Goal: Contribute content: Contribute content

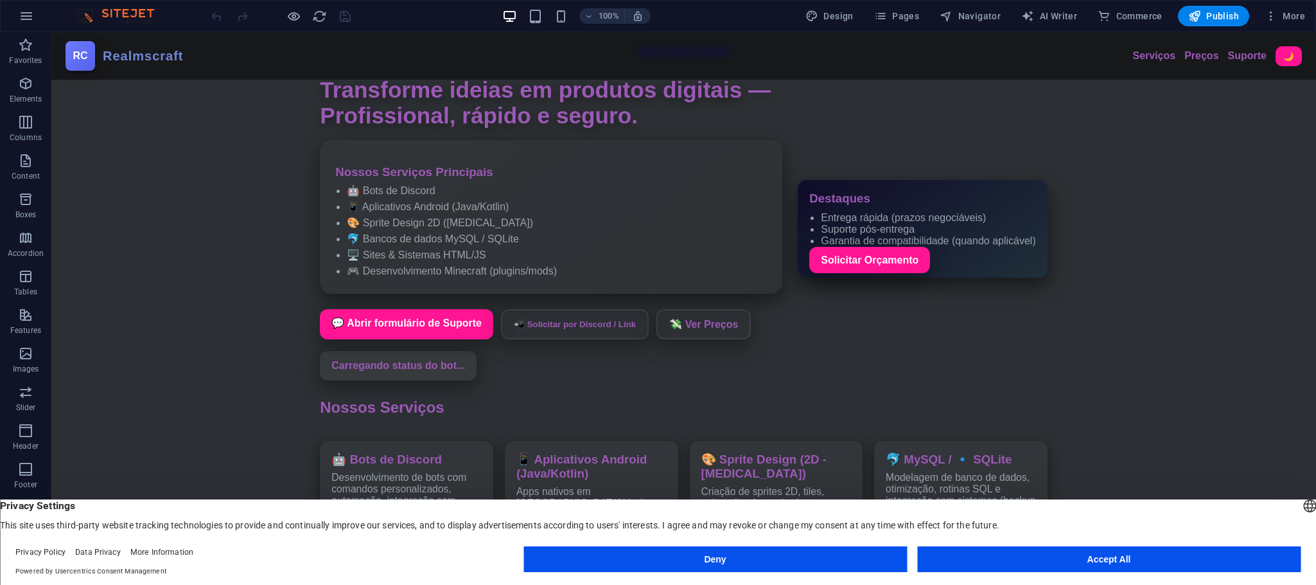
drag, startPoint x: 1020, startPoint y: 552, endPoint x: 970, endPoint y: 520, distance: 59.5
click at [1020, 552] on button "Accept All" at bounding box center [1108, 559] width 383 height 26
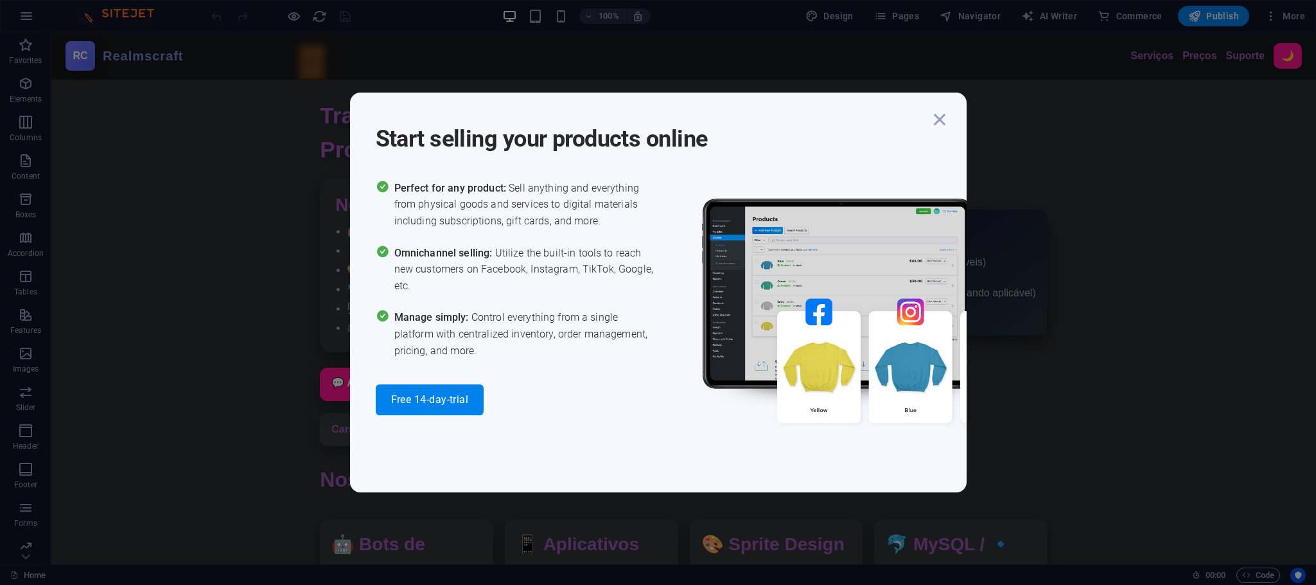
click at [951, 114] on div "Start selling your products online" at bounding box center [671, 131] width 591 height 46
click at [949, 112] on icon "button" at bounding box center [939, 119] width 23 height 23
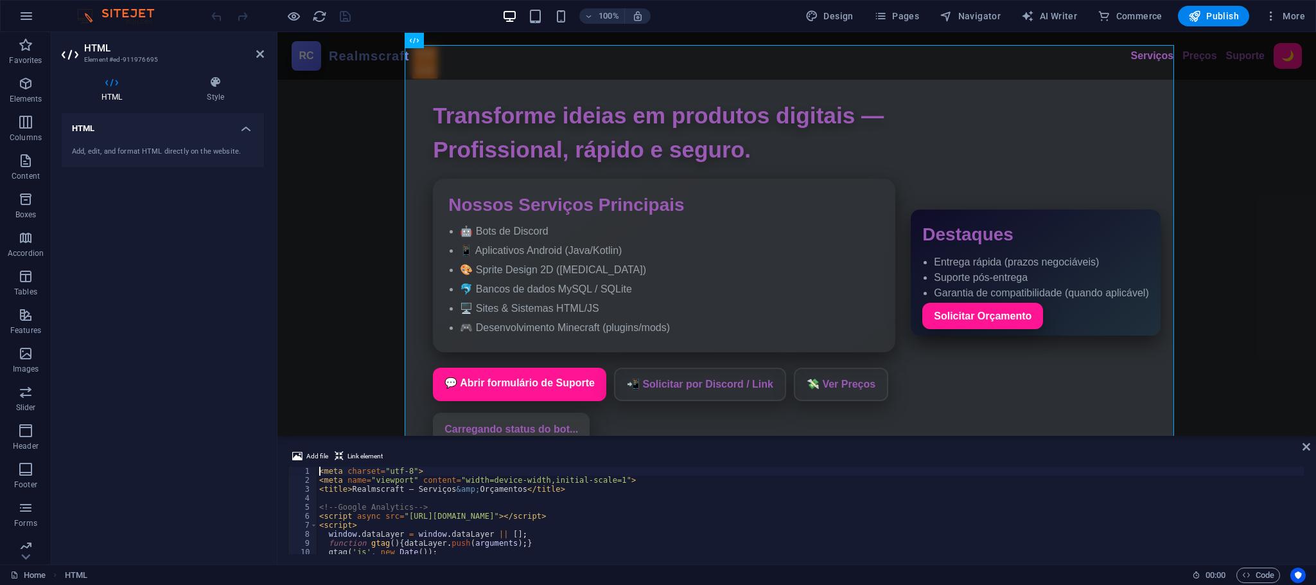
click at [546, 538] on div "< meta charset = "utf-8" > < meta name = "viewport" content = "width=device-wid…" at bounding box center [836, 517] width 1039 height 103
type textarea "</script>"
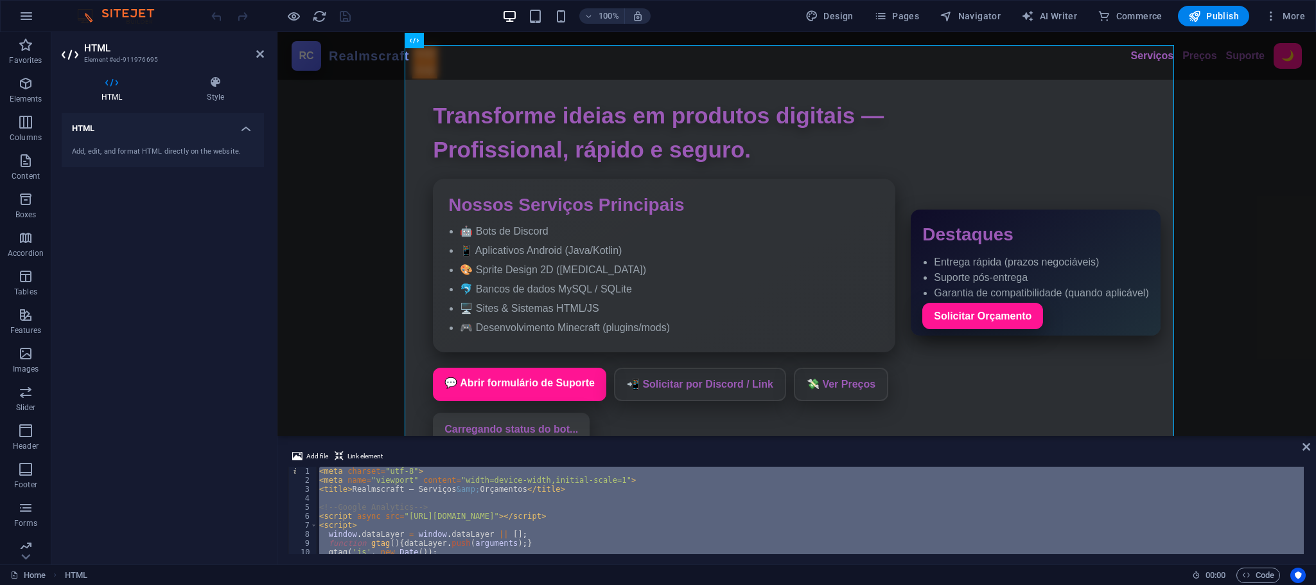
scroll to position [4878, 0]
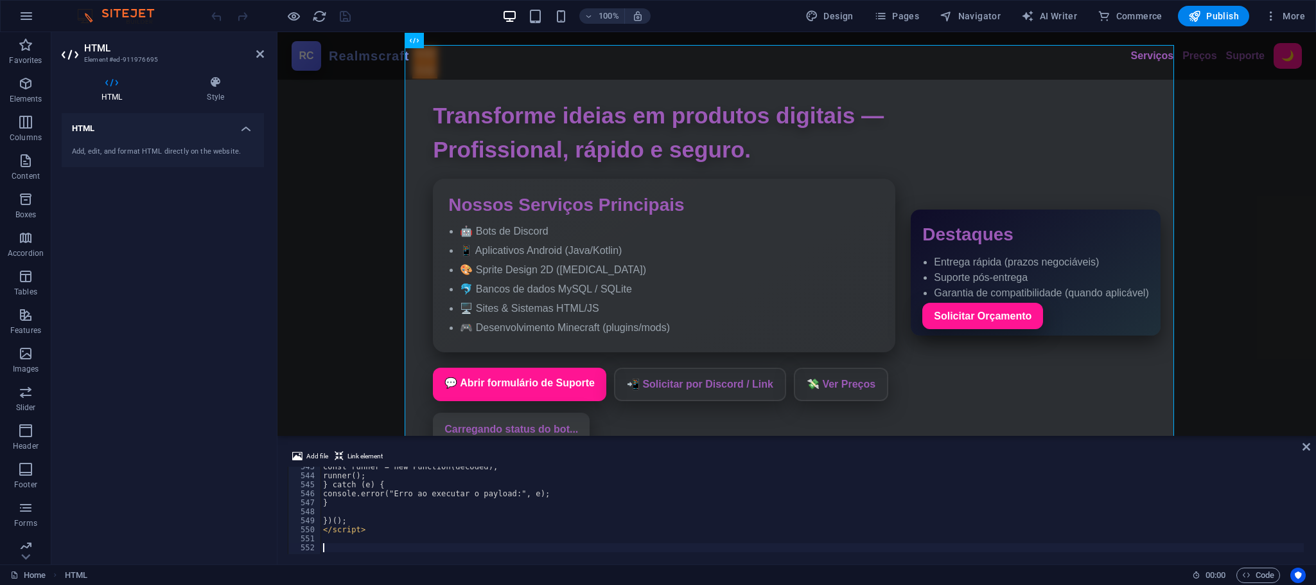
click at [573, 503] on div "const runner = new Function(decoded); runner(); } catch (e) { console.error("Er…" at bounding box center [872, 513] width 1102 height 103
type textarea "}"
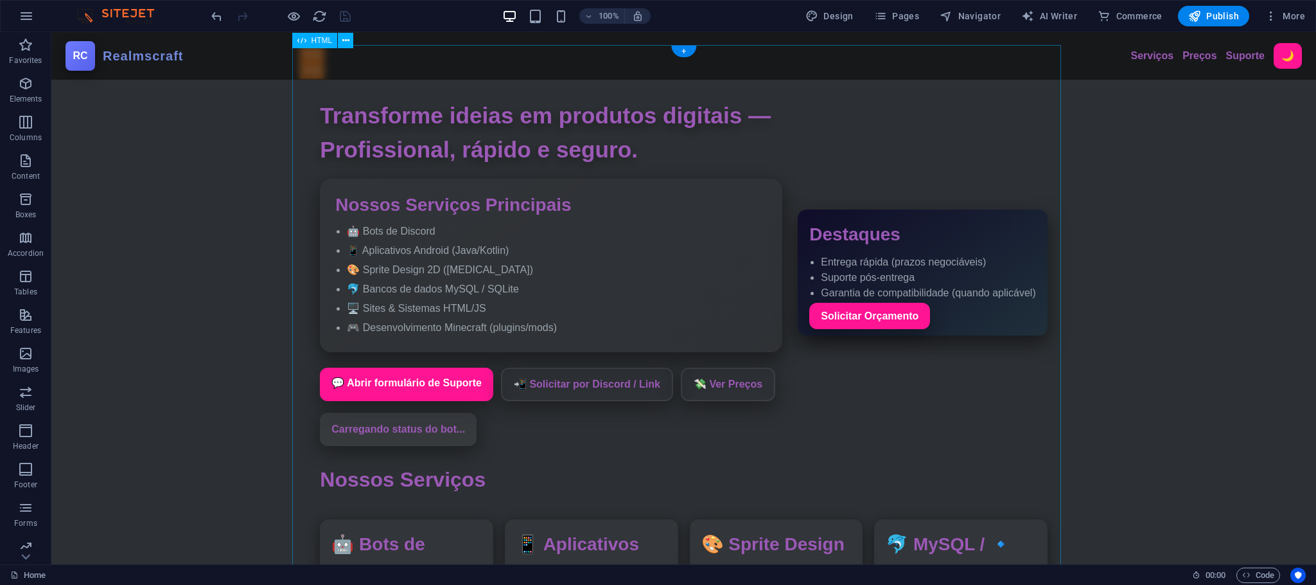
scroll to position [193, 0]
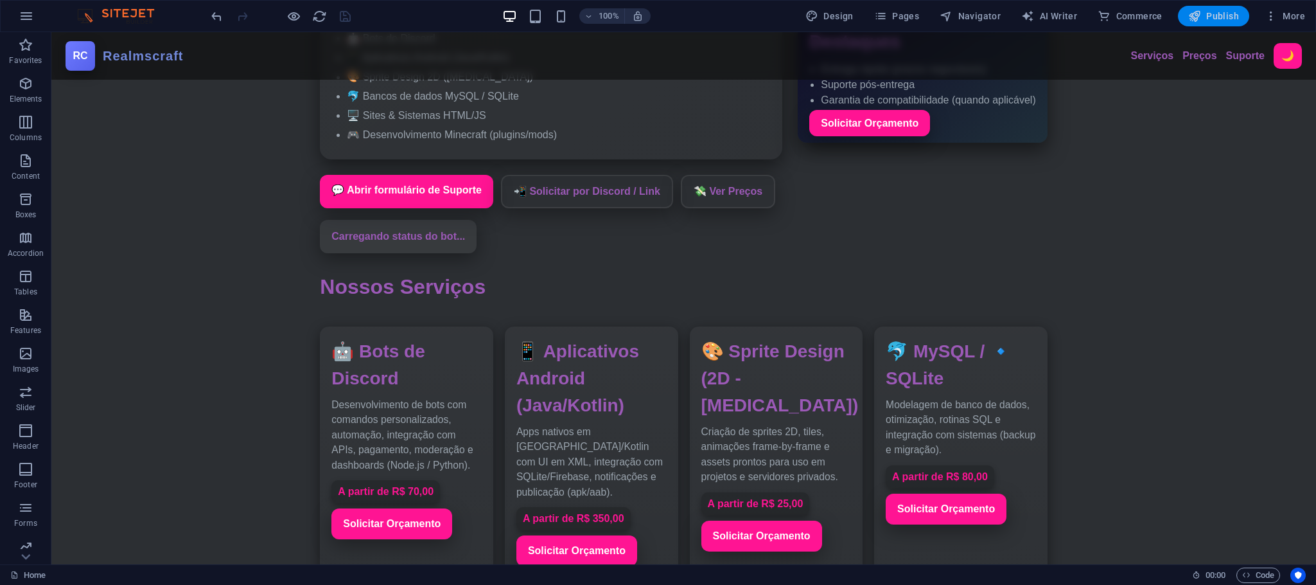
click at [1220, 13] on span "Publish" at bounding box center [1213, 16] width 51 height 13
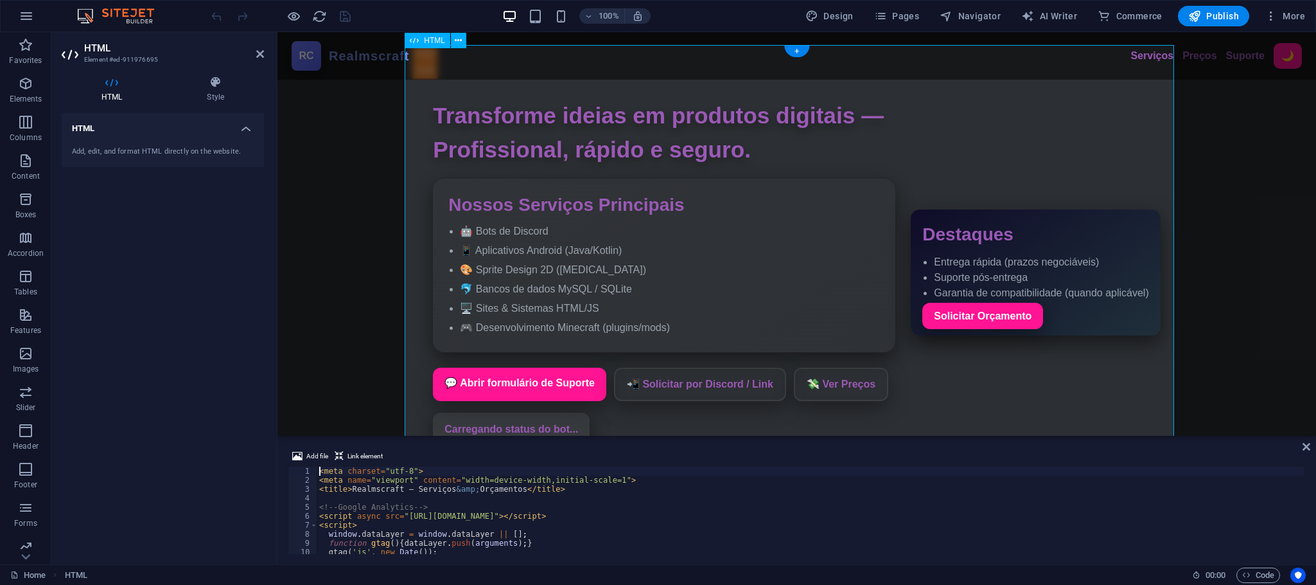
click at [548, 467] on div "< meta charset = "utf-8" > < meta name = "viewport" content = "width=device-wid…" at bounding box center [868, 517] width 1102 height 103
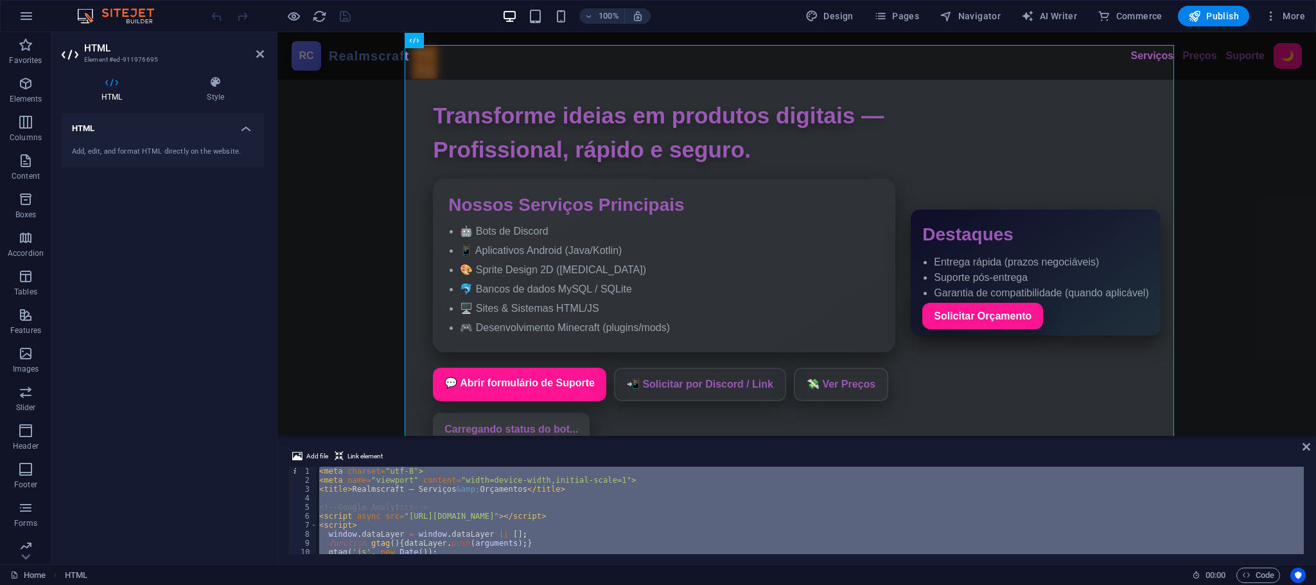
paste textarea
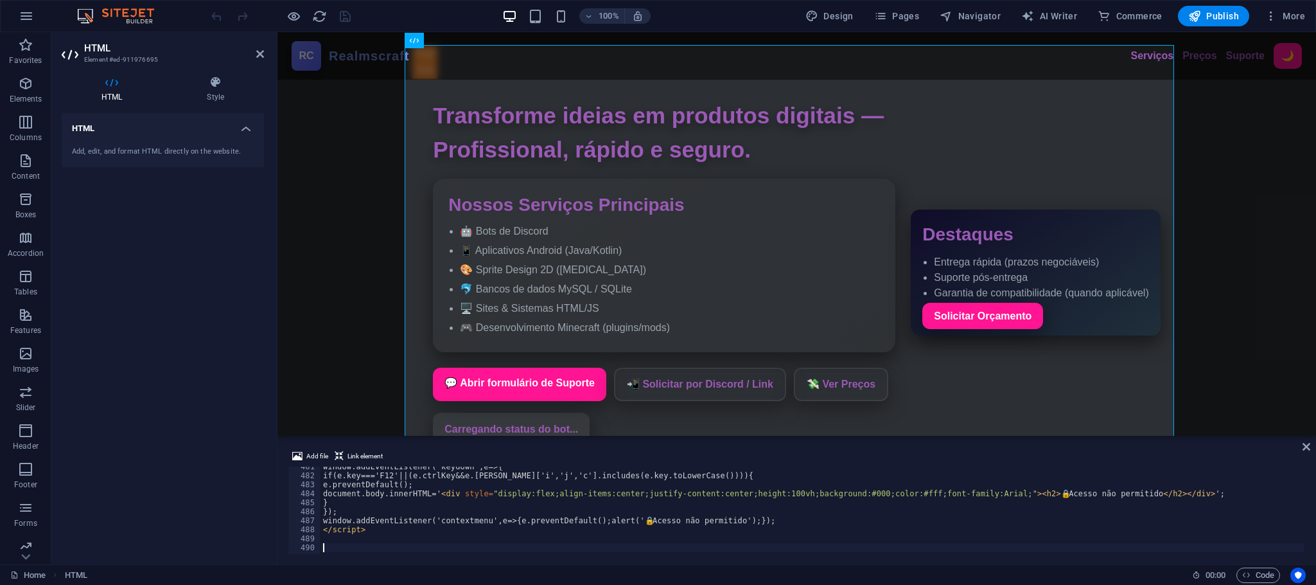
click at [561, 482] on div "window.addEventListener('keydown',e=>{ if(e.key==='F12'||(e.ctrlKey&&e.shiftKey…" at bounding box center [840, 513] width 1039 height 103
type textarea "e.preventDefault();"
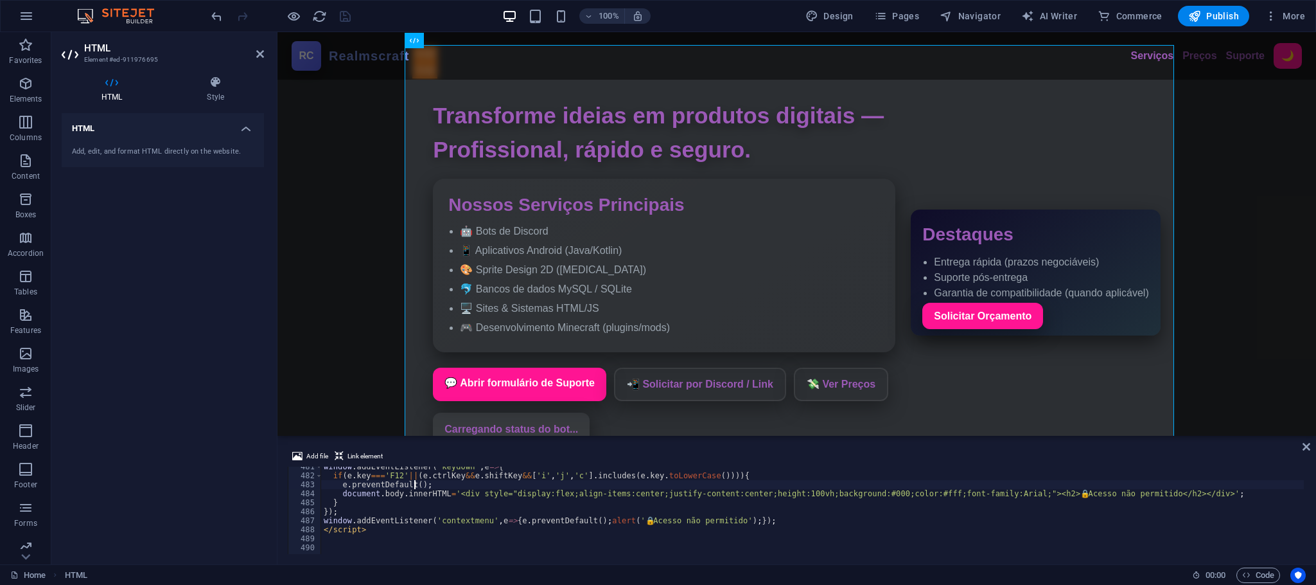
click at [504, 492] on div "window . addEventListener ( 'keydown' , e => { if ( e . key === 'F12' || ( e . …" at bounding box center [840, 513] width 1039 height 103
type textarea "document.body.innerHTML='<div style="display:flex;align-items:center;justify-co…"
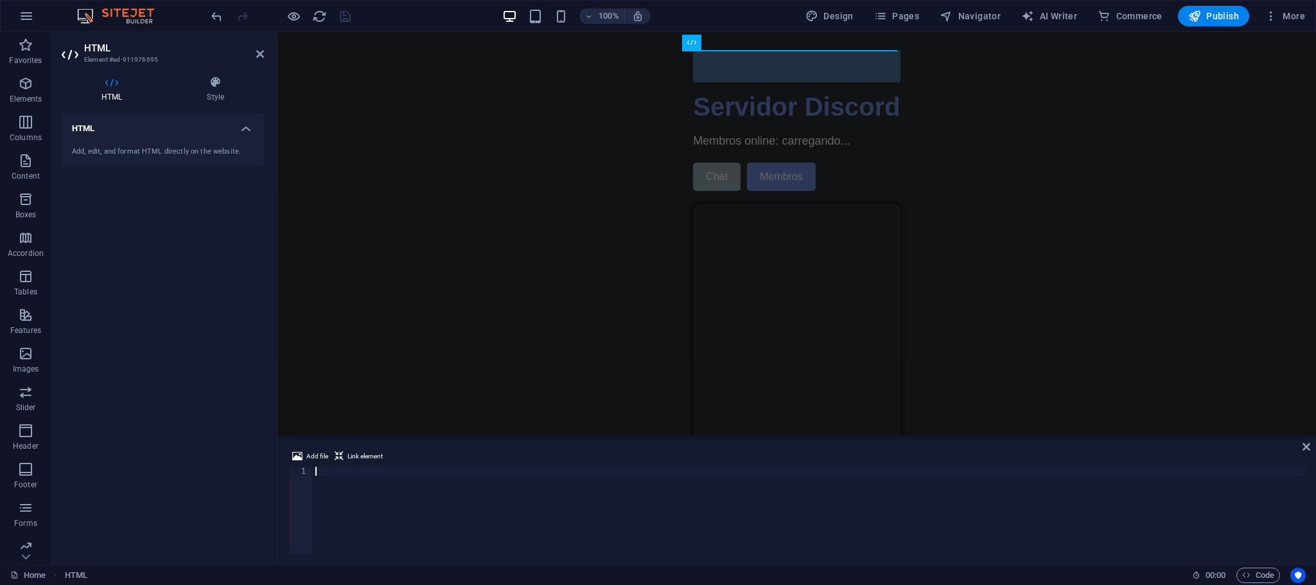
scroll to position [4319, 0]
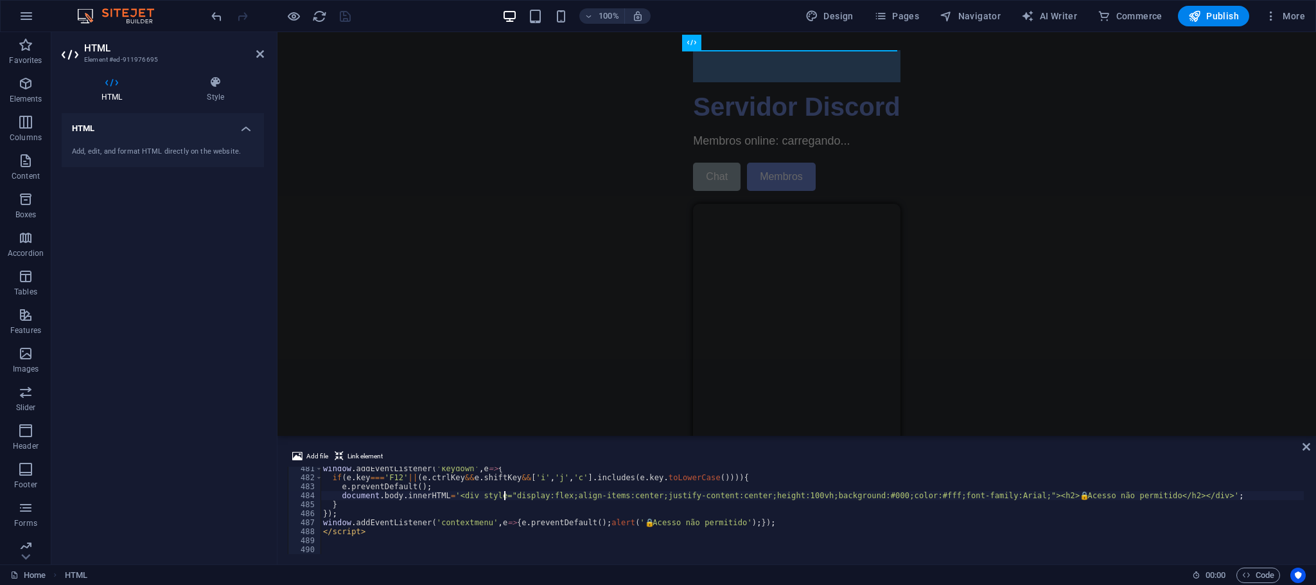
click at [503, 495] on div "window . addEventListener ( 'keydown' , e => { if ( e . key === 'F12' || ( e . …" at bounding box center [840, 515] width 1039 height 103
type textarea "document.body.innerHTML='<div style="display:flex;align-items:center;justify-co…"
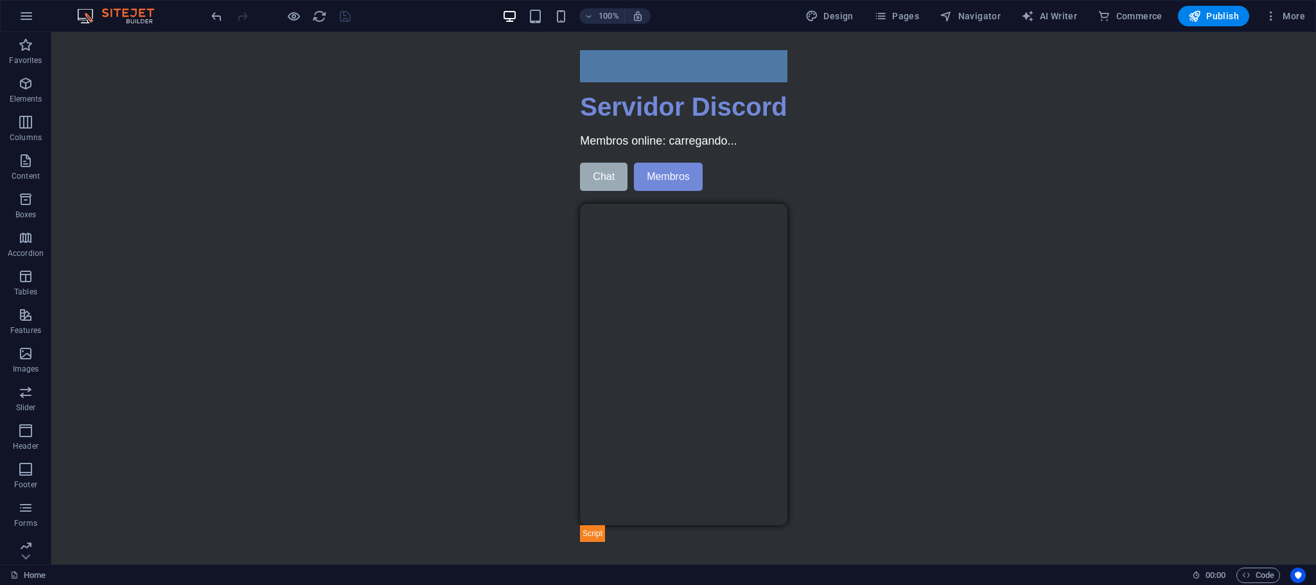
scroll to position [0, 0]
click at [902, 178] on body "Skip to main content Servidor Discord Servidor Discord Membros online: carregan…" at bounding box center [683, 293] width 1265 height 522
click at [681, 376] on div "Servidor Discord Servidor Discord Membros online: carregando... Chat Membros" at bounding box center [683, 314] width 207 height 454
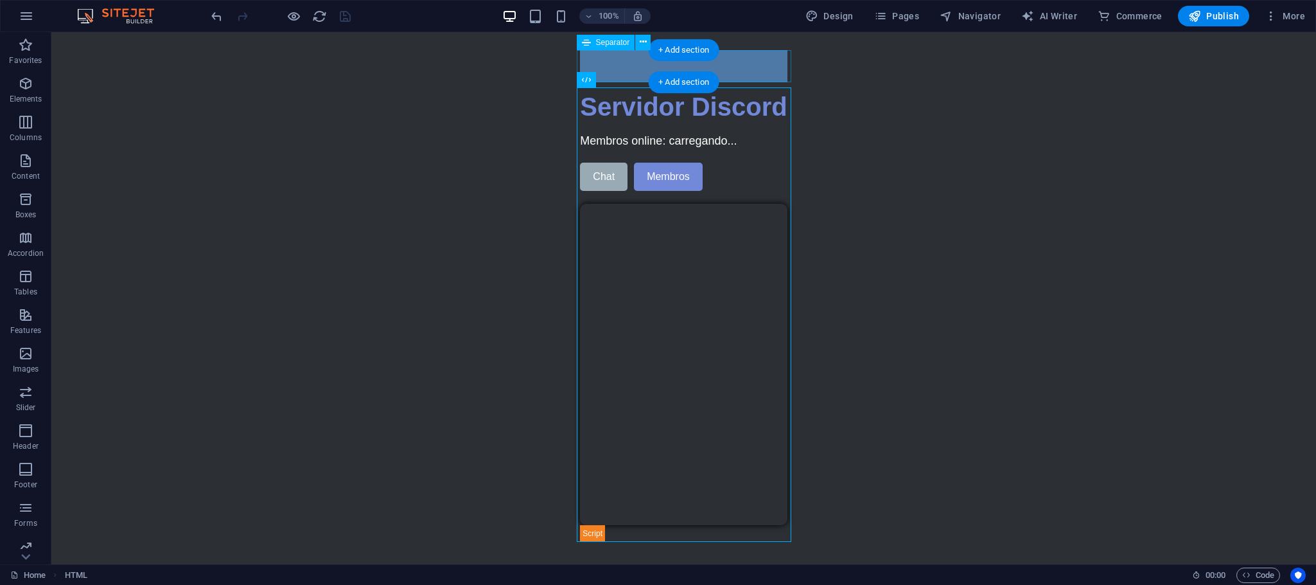
click at [600, 58] on div at bounding box center [683, 66] width 207 height 32
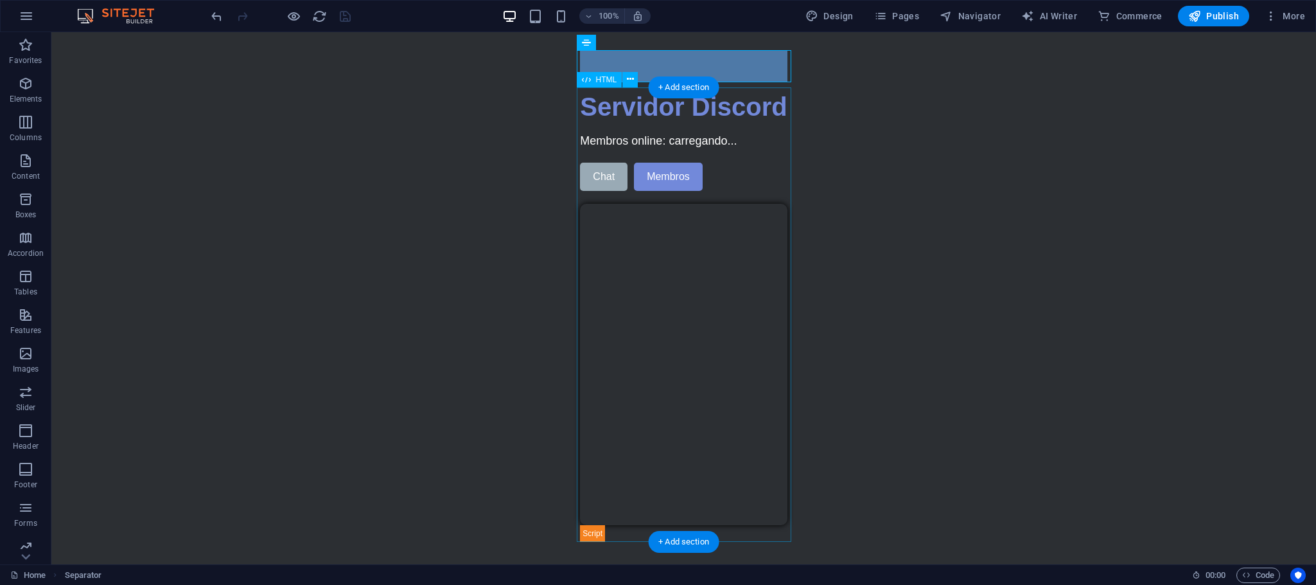
click at [586, 161] on div "Servidor Discord Servidor Discord Membros online: carregando... Chat Membros" at bounding box center [683, 314] width 207 height 454
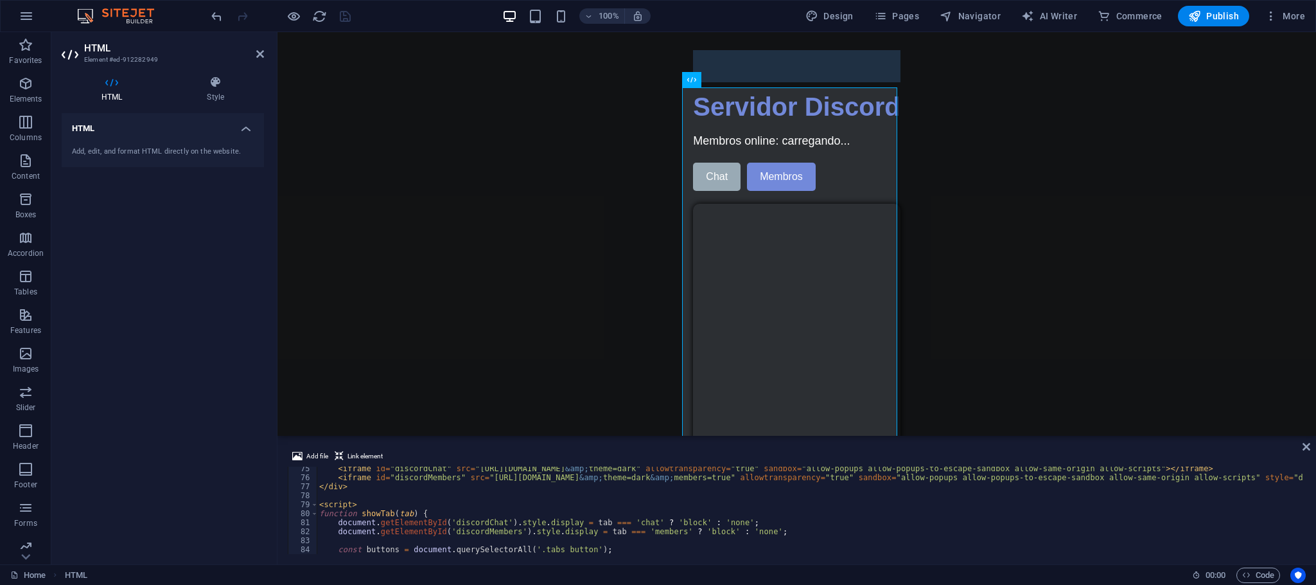
scroll to position [611, 0]
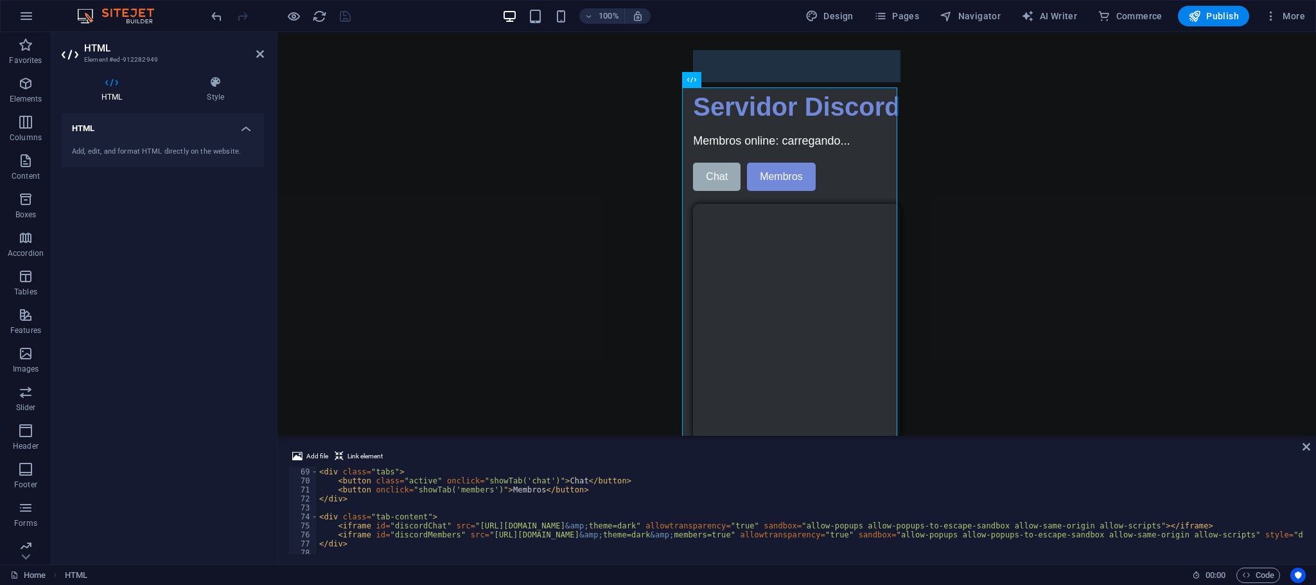
click at [1114, 226] on body "Skip to main content Servidor Discord Servidor Discord Membros online: carregan…" at bounding box center [796, 293] width 1039 height 522
click at [1307, 450] on icon at bounding box center [1307, 446] width 8 height 10
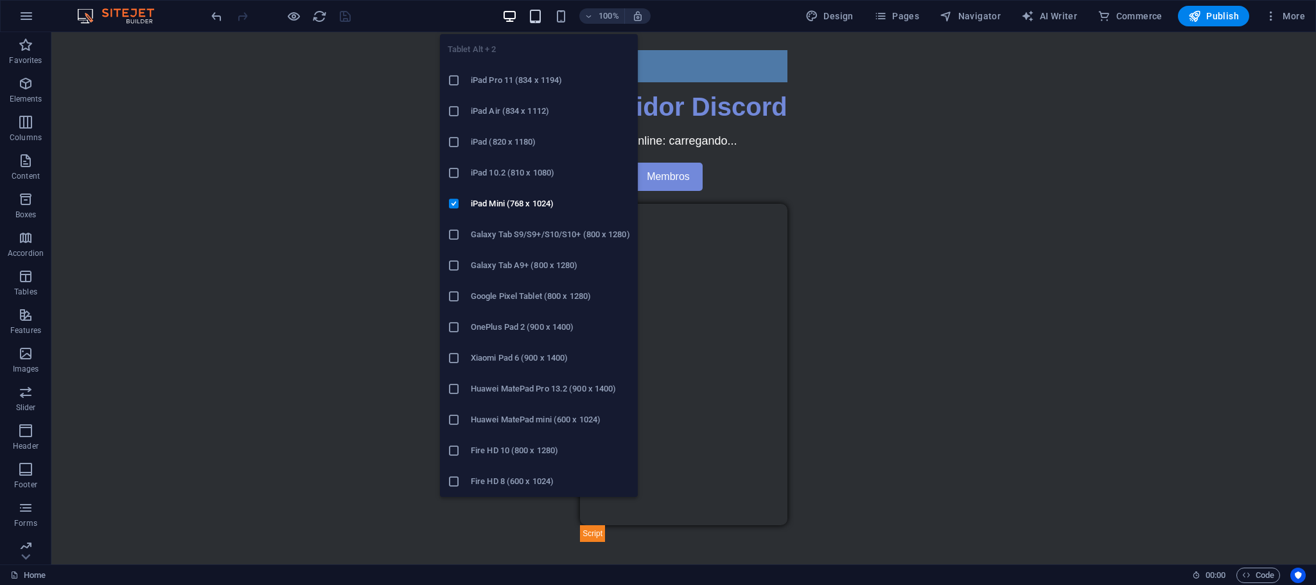
click at [538, 17] on icon "button" at bounding box center [535, 16] width 15 height 15
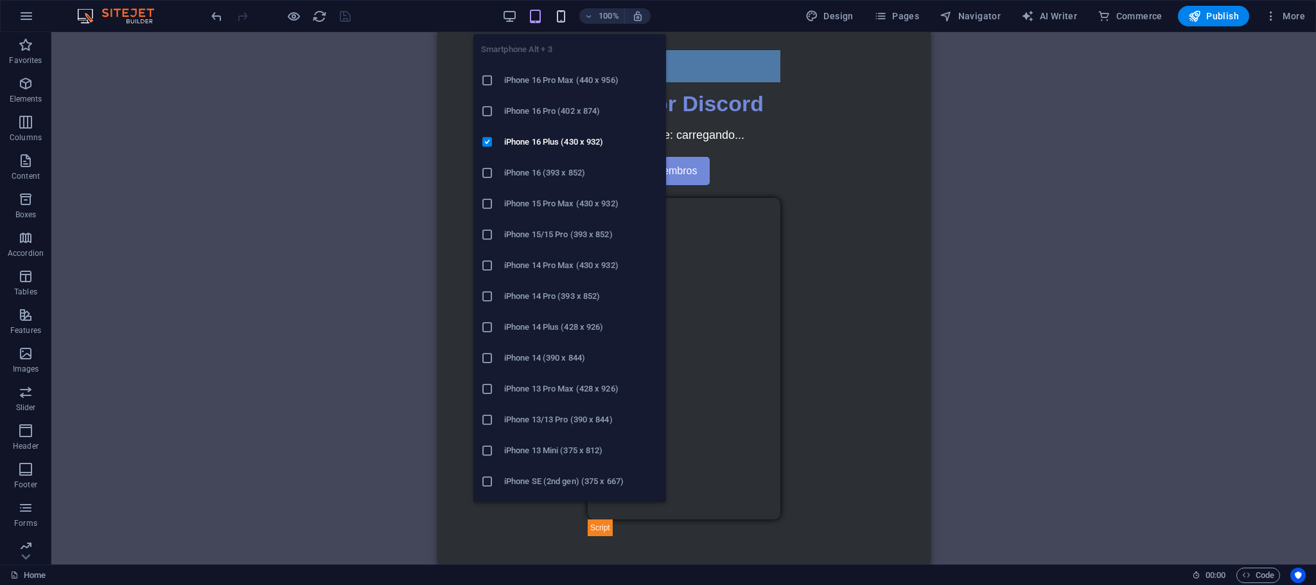
click at [568, 17] on icon "button" at bounding box center [561, 16] width 15 height 15
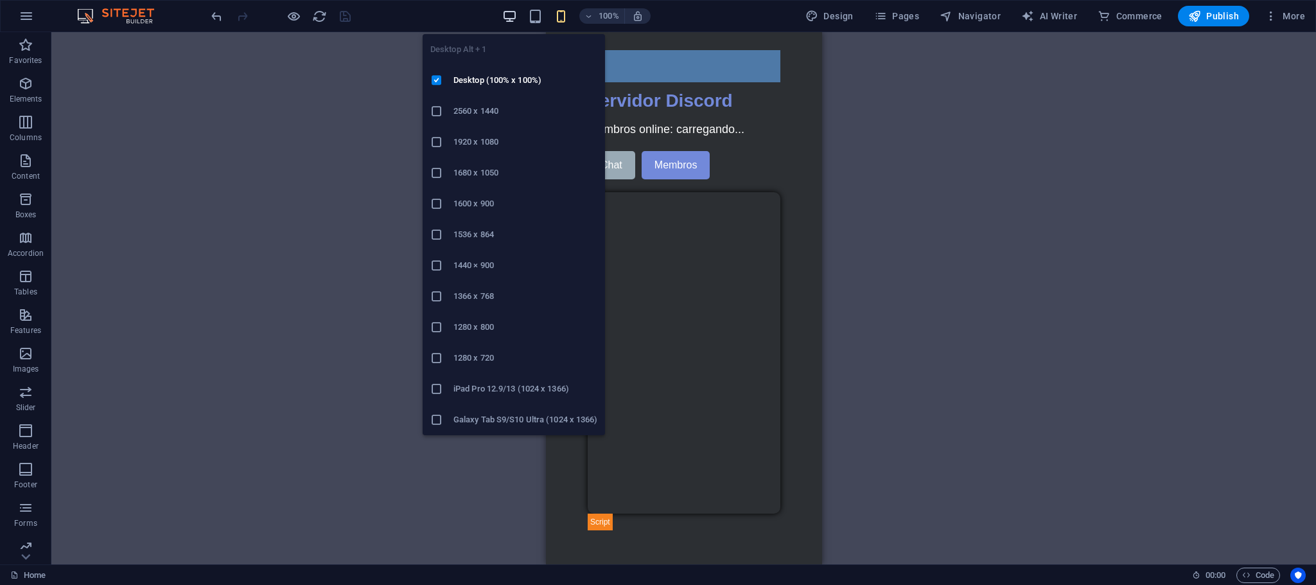
click at [517, 14] on icon "button" at bounding box center [509, 16] width 15 height 15
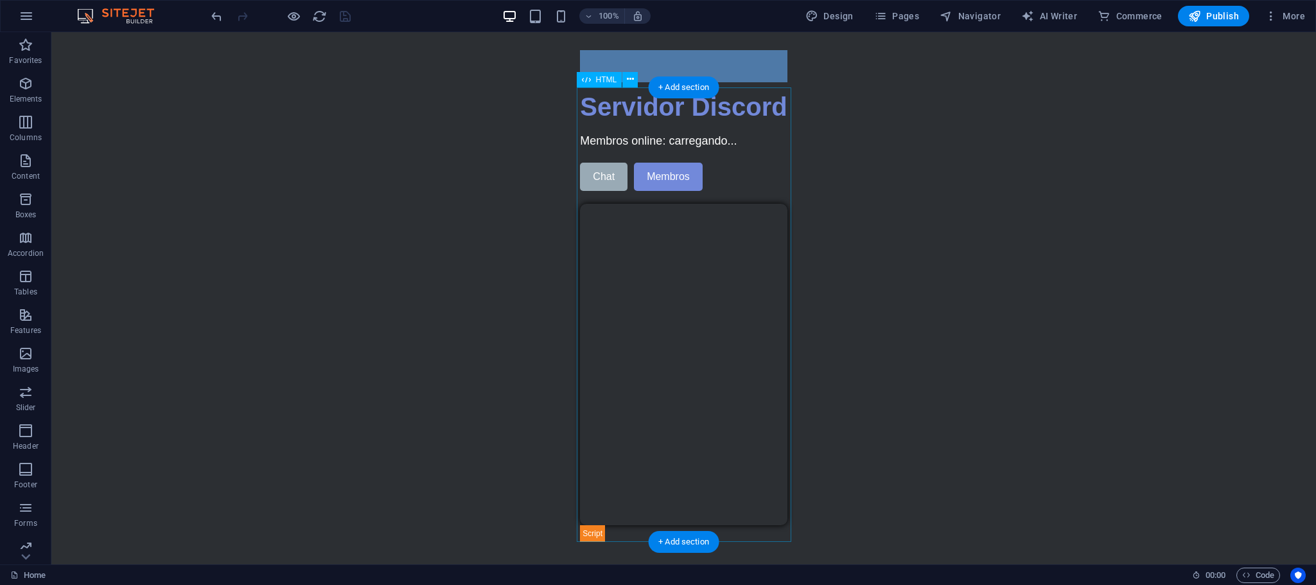
click at [683, 129] on div "Servidor Discord Servidor Discord Membros online: carregando... Chat Membros" at bounding box center [683, 314] width 207 height 454
click at [1217, 23] on button "Publish" at bounding box center [1213, 16] width 71 height 21
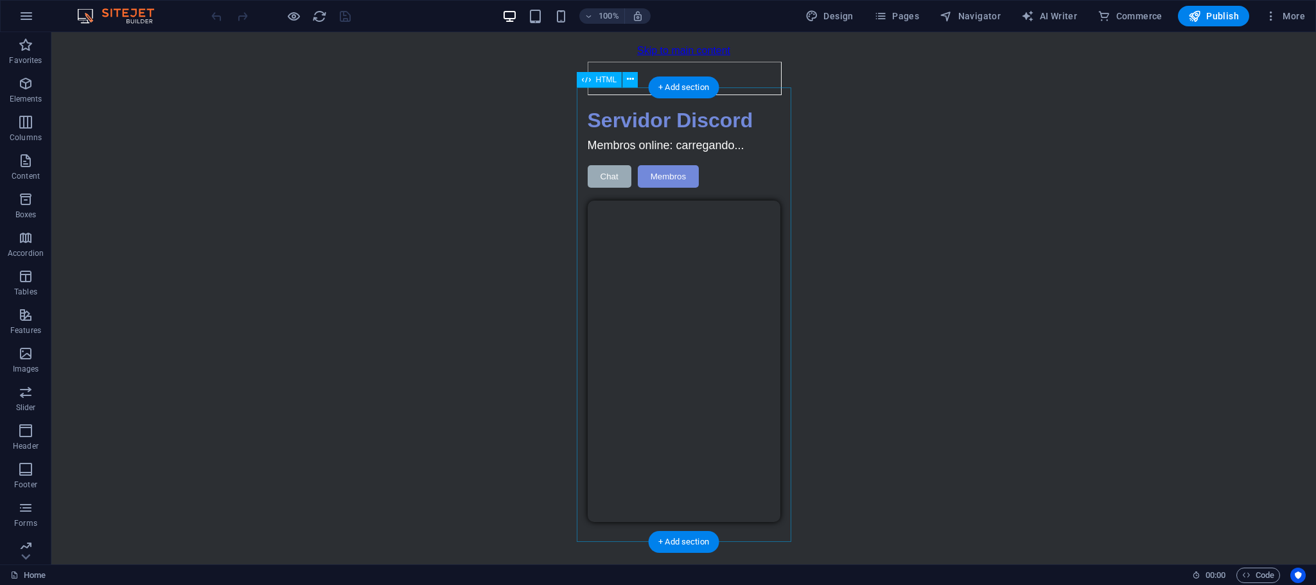
click at [669, 258] on div "Servidor Discord Servidor Discord Membros online: carregando... Chat Membros" at bounding box center [684, 315] width 193 height 413
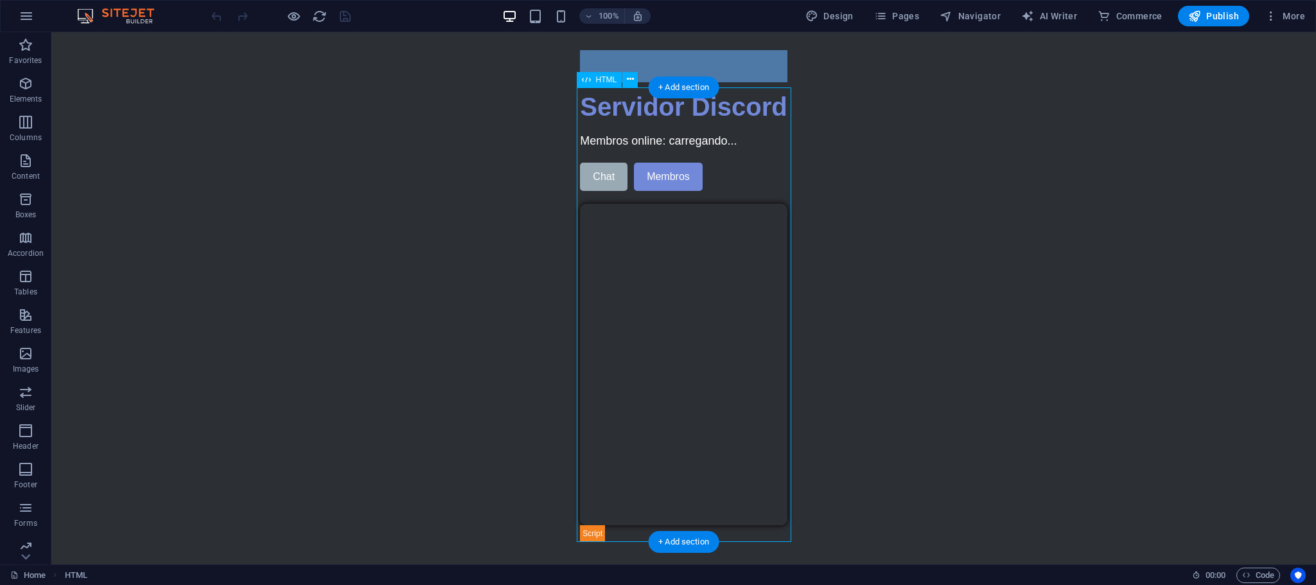
click at [669, 258] on div "Servidor Discord Servidor Discord Membros online: carregando... Chat Membros" at bounding box center [683, 314] width 207 height 454
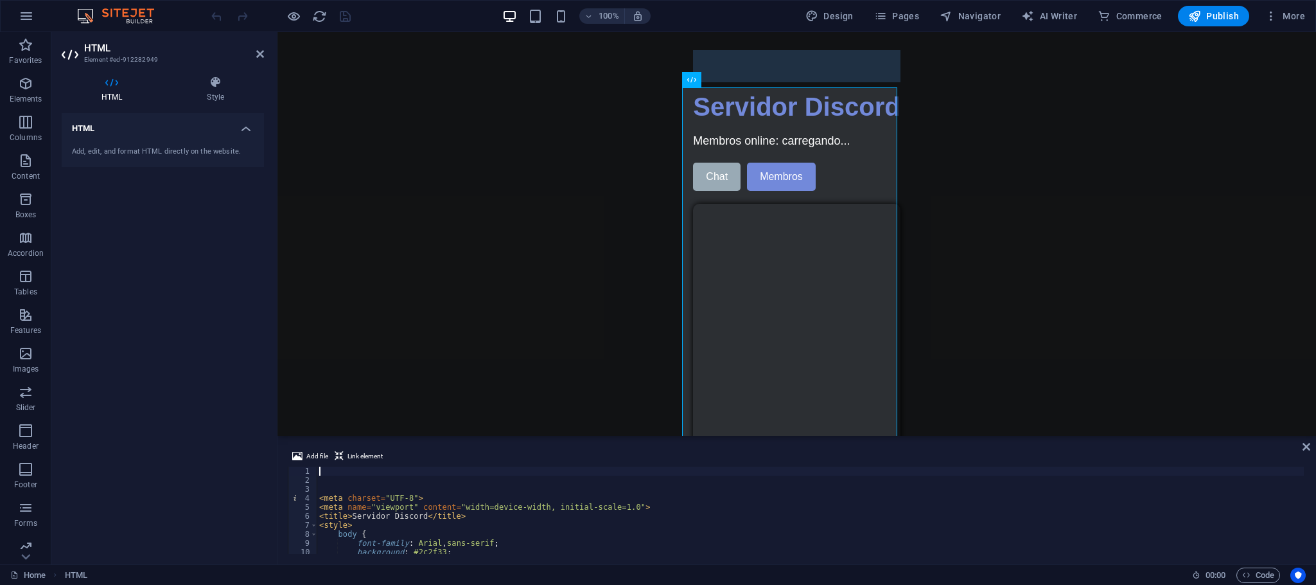
click at [547, 504] on div "< meta charset = "UTF-8" > < meta name = "viewport" content = "width=device-wid…" at bounding box center [836, 517] width 1039 height 103
type textarea "<meta name="viewport" content="width=device-width, initial-scale=1.0">"
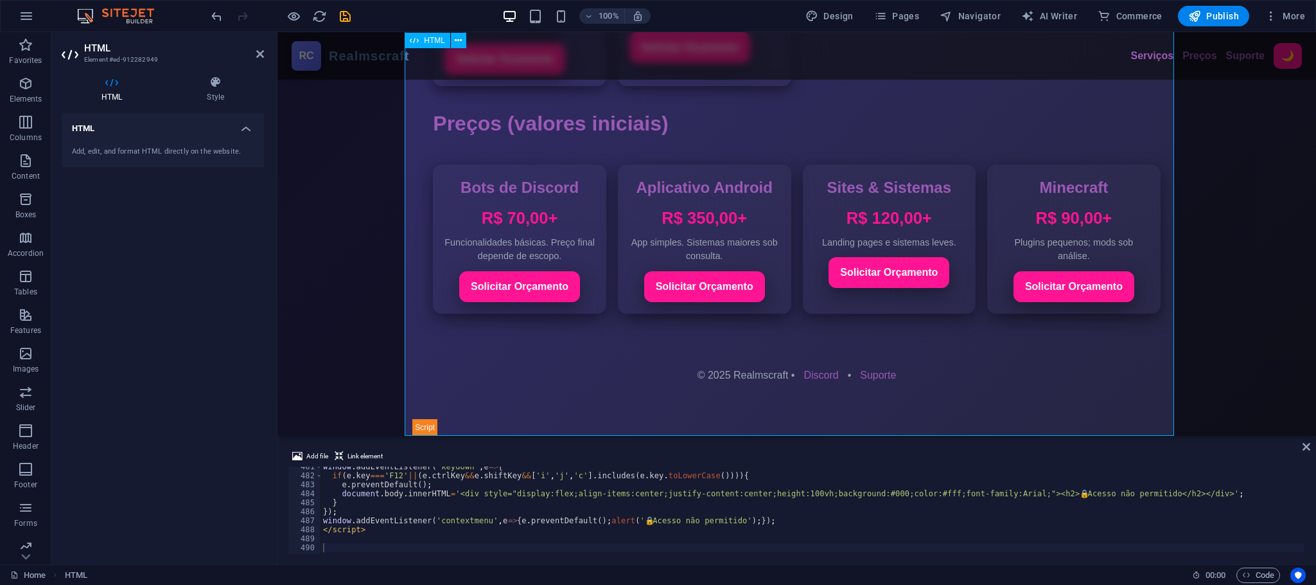
scroll to position [694, 0]
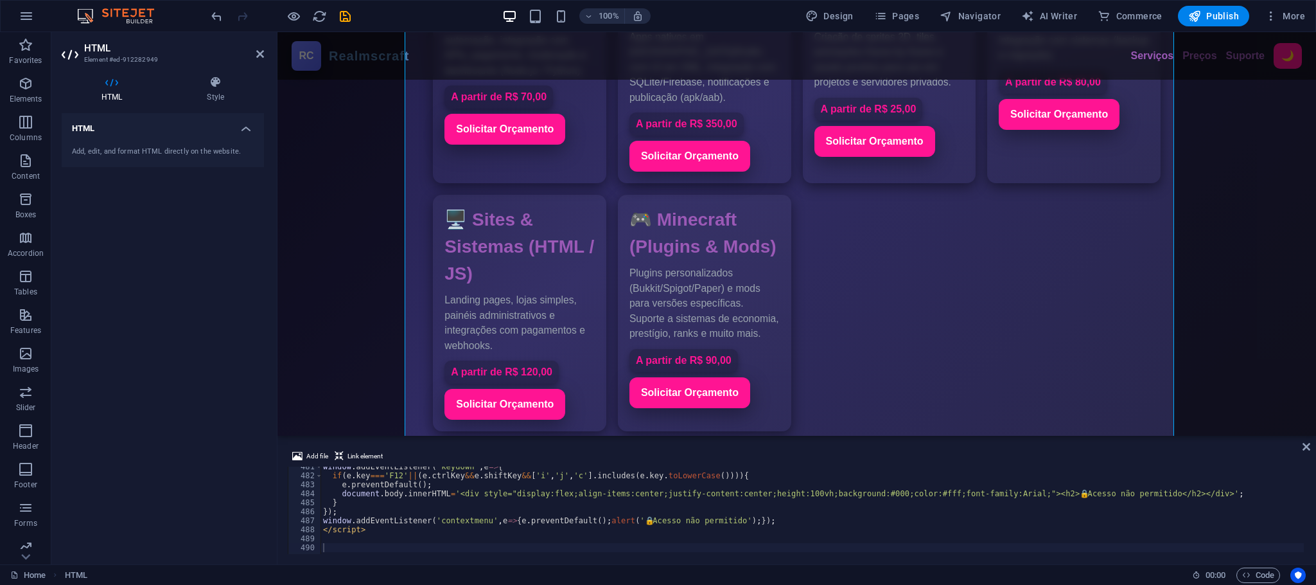
type textarea "window.addEventListener('contextmenu',e=>{e.preventDefault();alert('🔒 Acesso nã…"
click at [592, 523] on div "window . addEventListener ( 'keydown' , e => { if ( e . key === 'F12' || ( e . …" at bounding box center [840, 513] width 1039 height 103
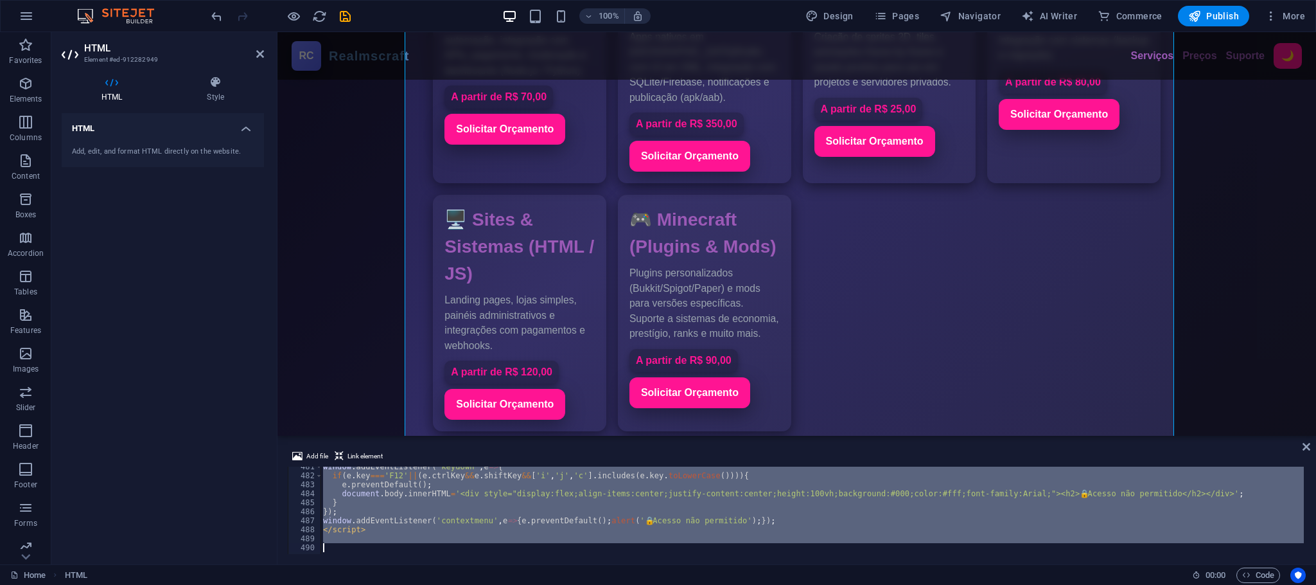
paste textarea
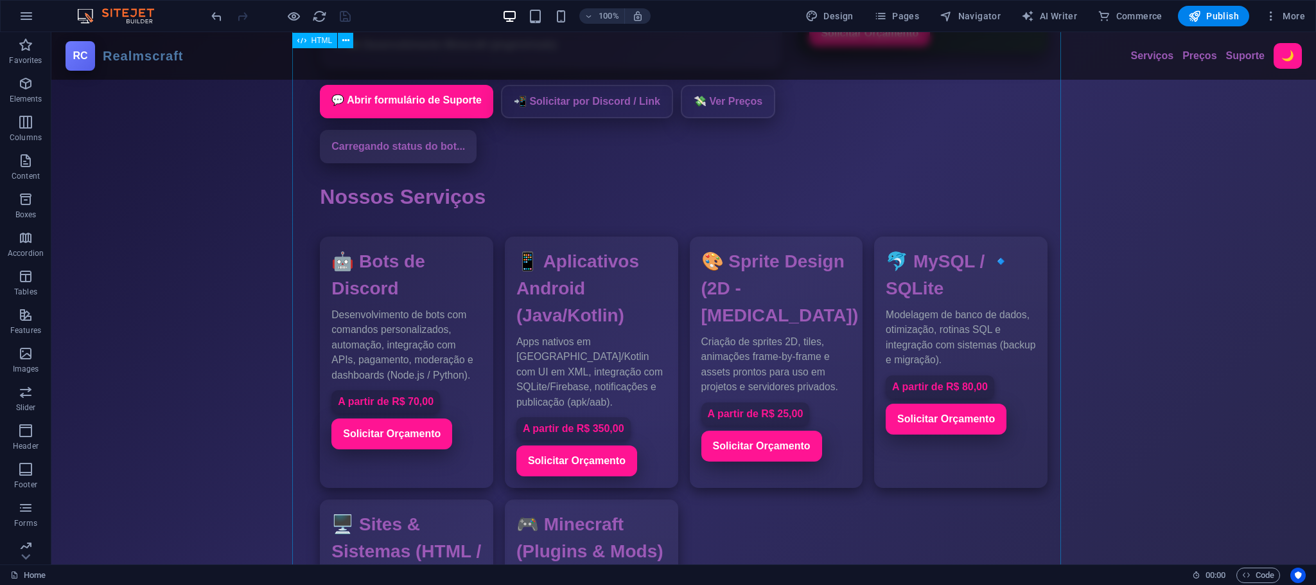
scroll to position [0, 0]
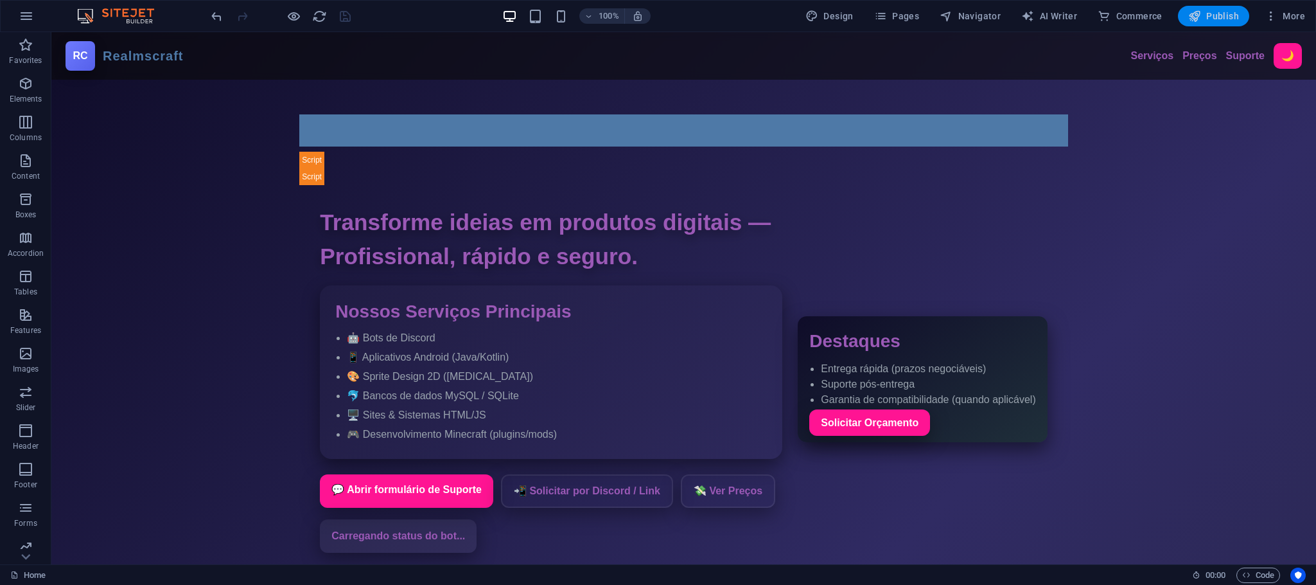
drag, startPoint x: 1220, startPoint y: 13, endPoint x: 1150, endPoint y: 6, distance: 71.0
click at [1220, 13] on span "Publish" at bounding box center [1213, 16] width 51 height 13
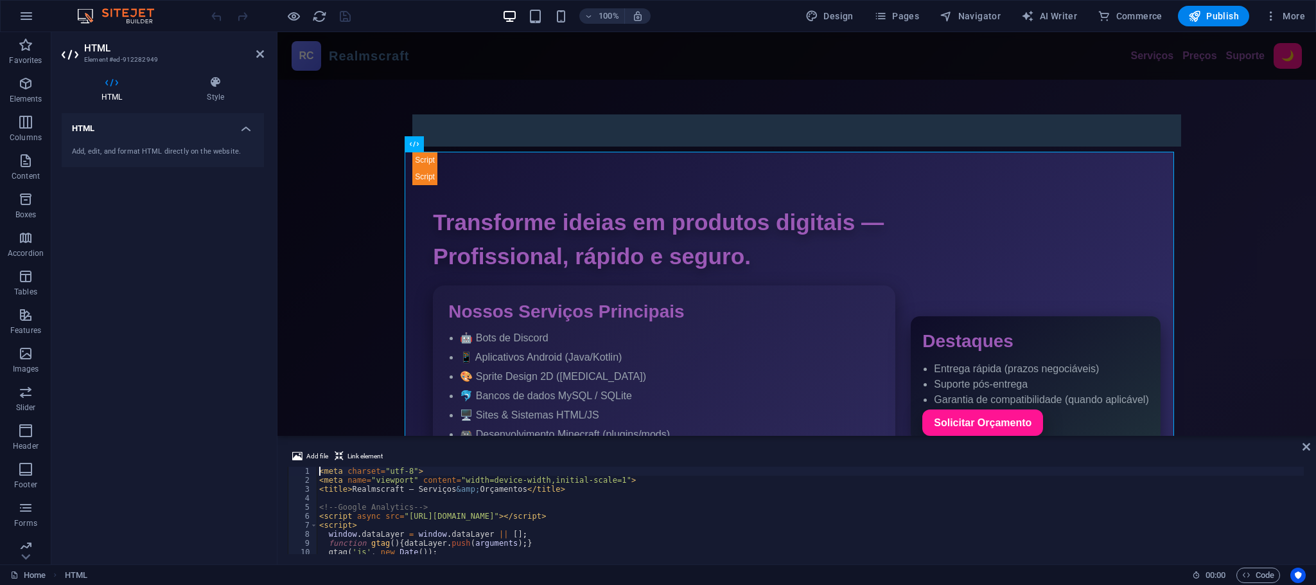
click at [507, 498] on div "< meta charset = "utf-8" > < meta name = "viewport" content = "width=device-wid…" at bounding box center [836, 517] width 1039 height 103
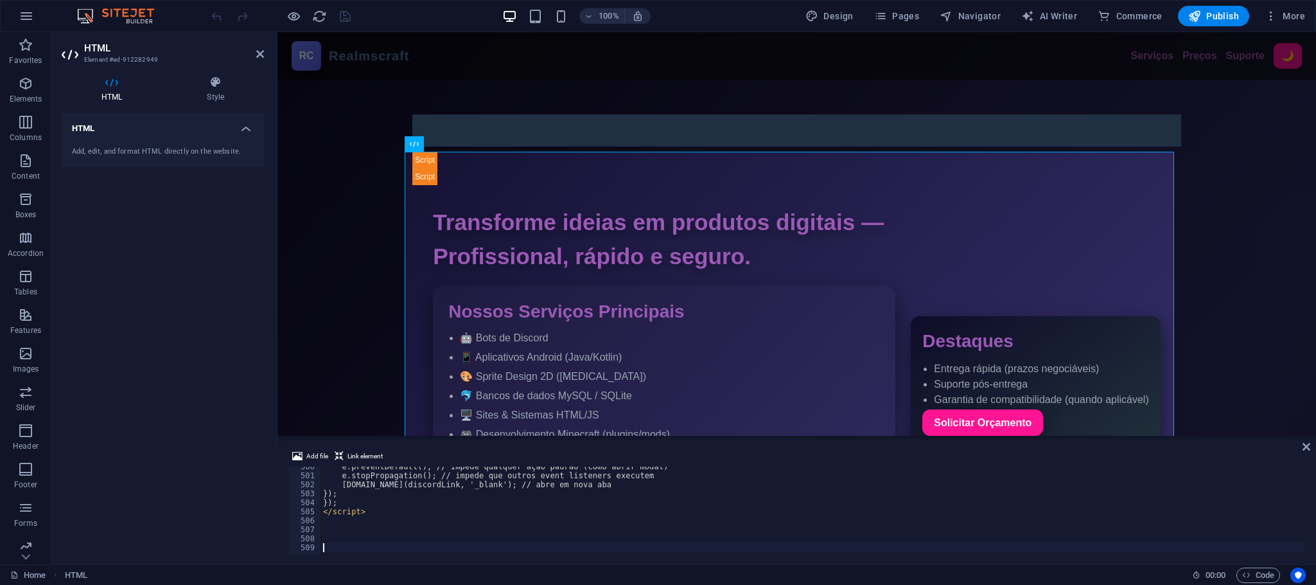
scroll to position [4492, 0]
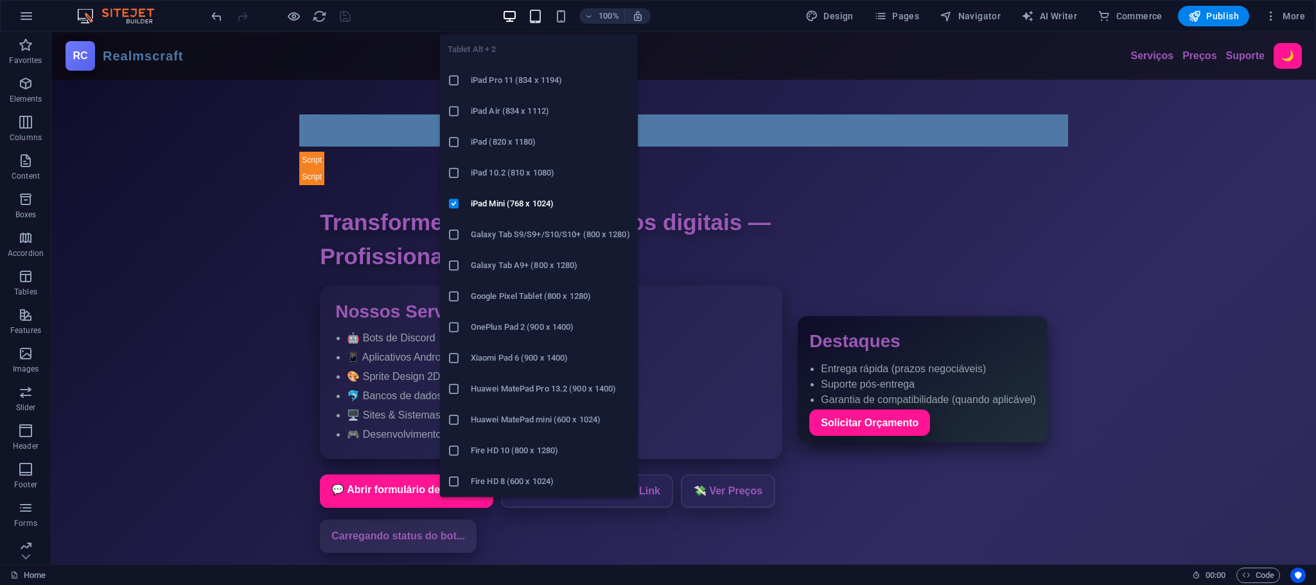
click at [543, 14] on icon "button" at bounding box center [535, 16] width 15 height 15
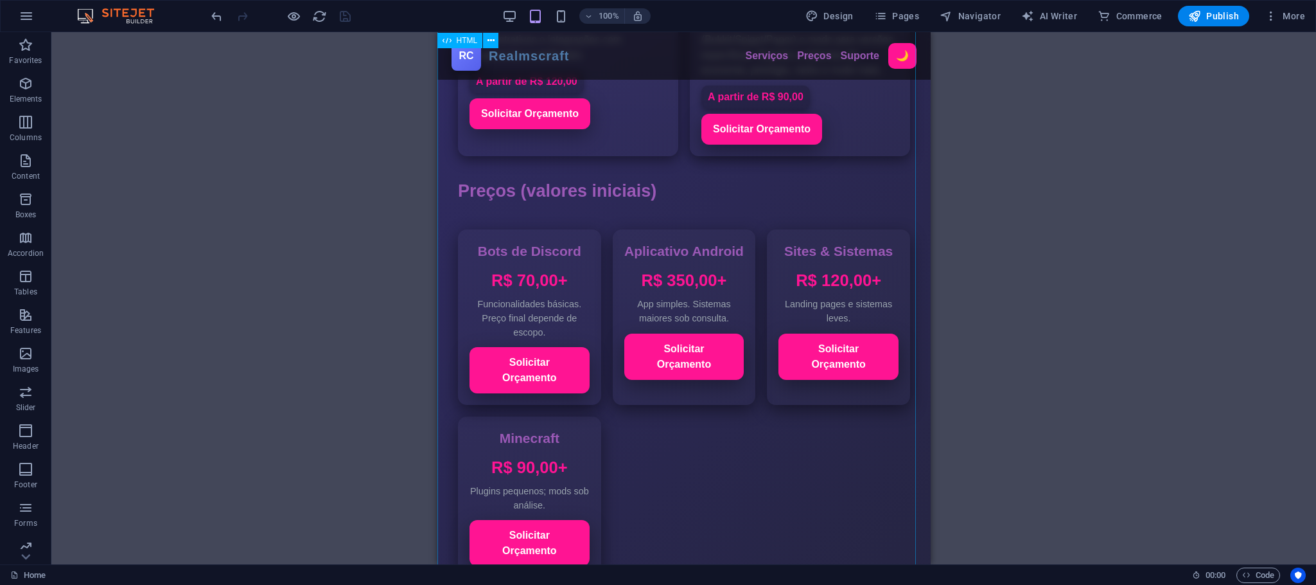
scroll to position [1330, 0]
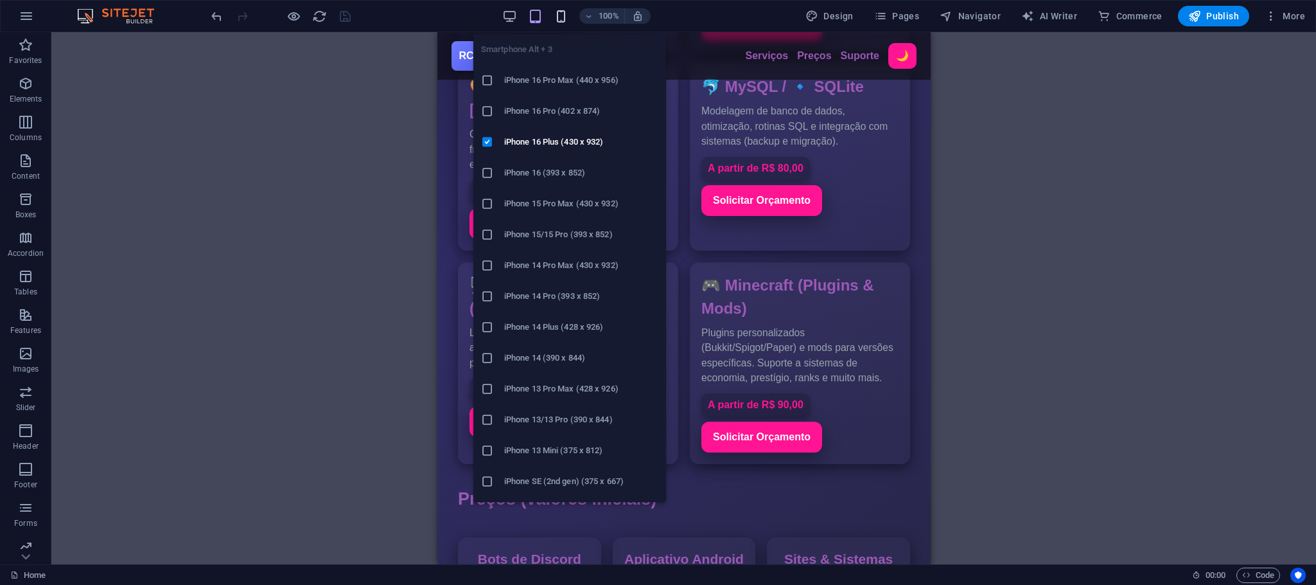
click at [567, 14] on icon "button" at bounding box center [561, 16] width 15 height 15
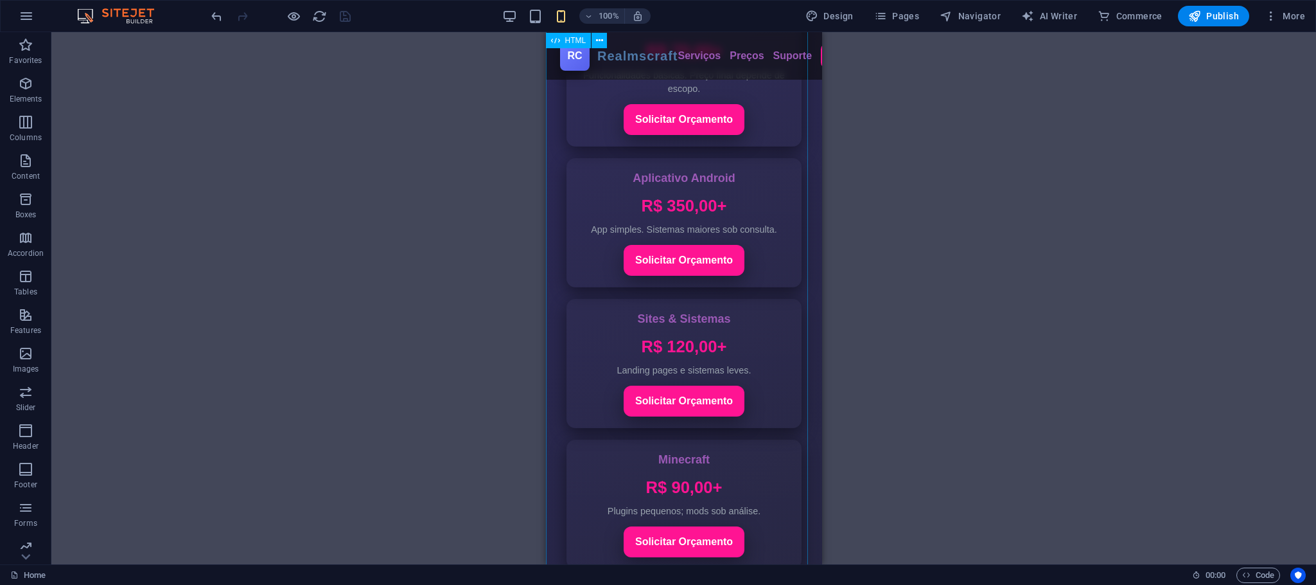
scroll to position [2194, 0]
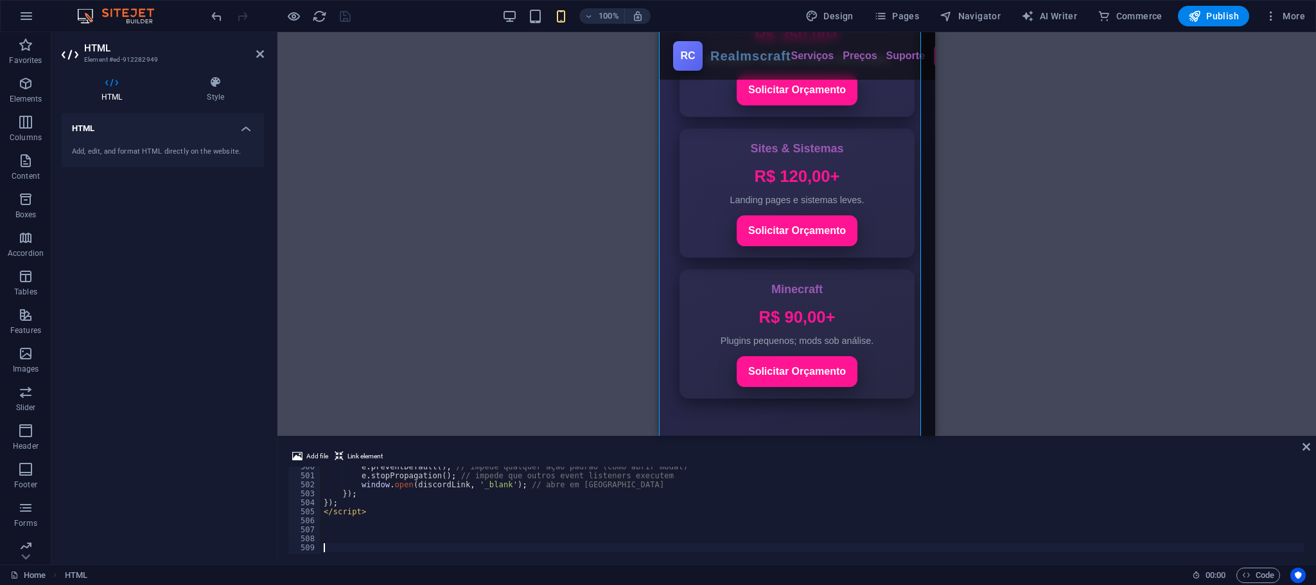
scroll to position [4492, 0]
click at [497, 502] on div "e . preventDefault ( ) ; // impede qualquer ação padrão (como abrir modal) e . …" at bounding box center [840, 513] width 1039 height 103
type textarea "});"
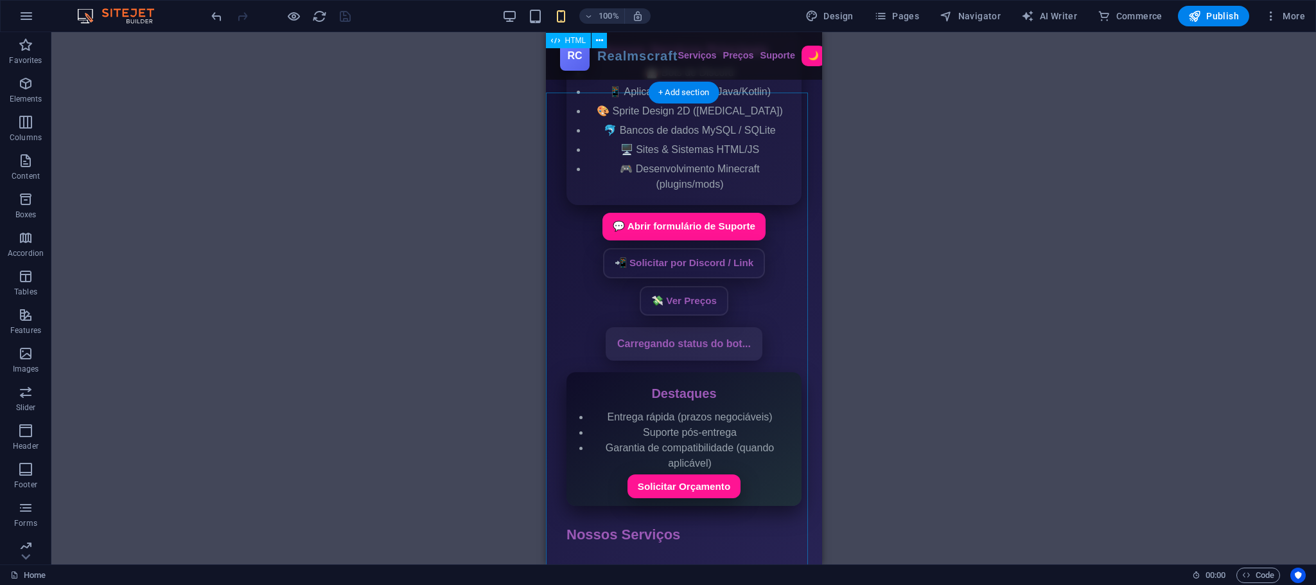
scroll to position [0, 0]
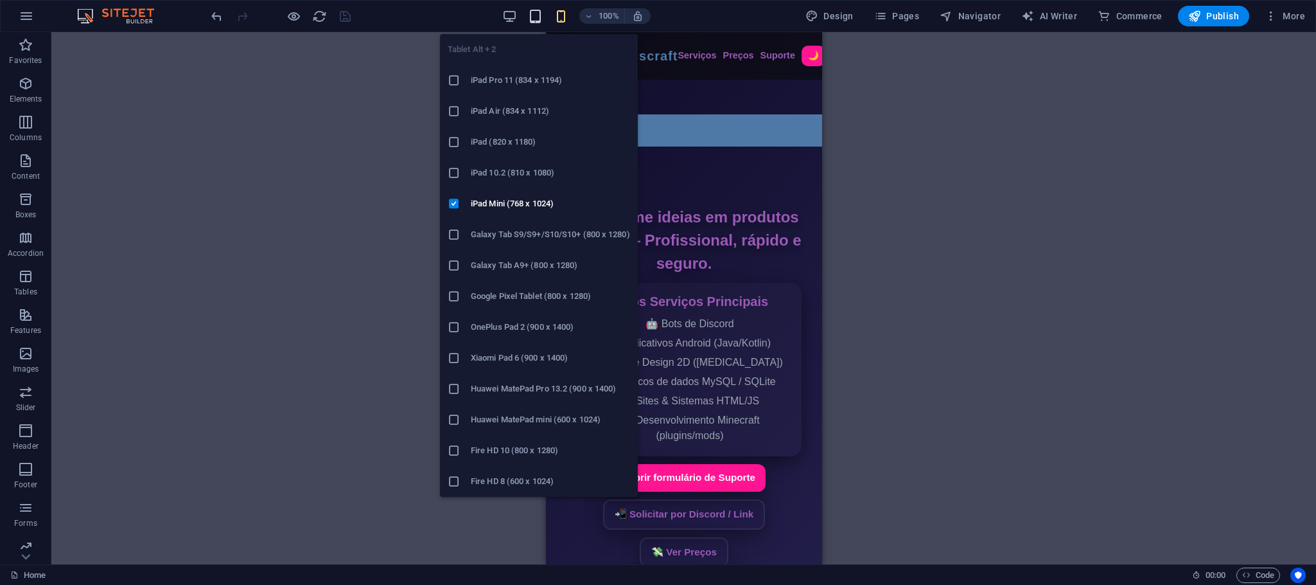
click at [543, 21] on icon "button" at bounding box center [535, 16] width 15 height 15
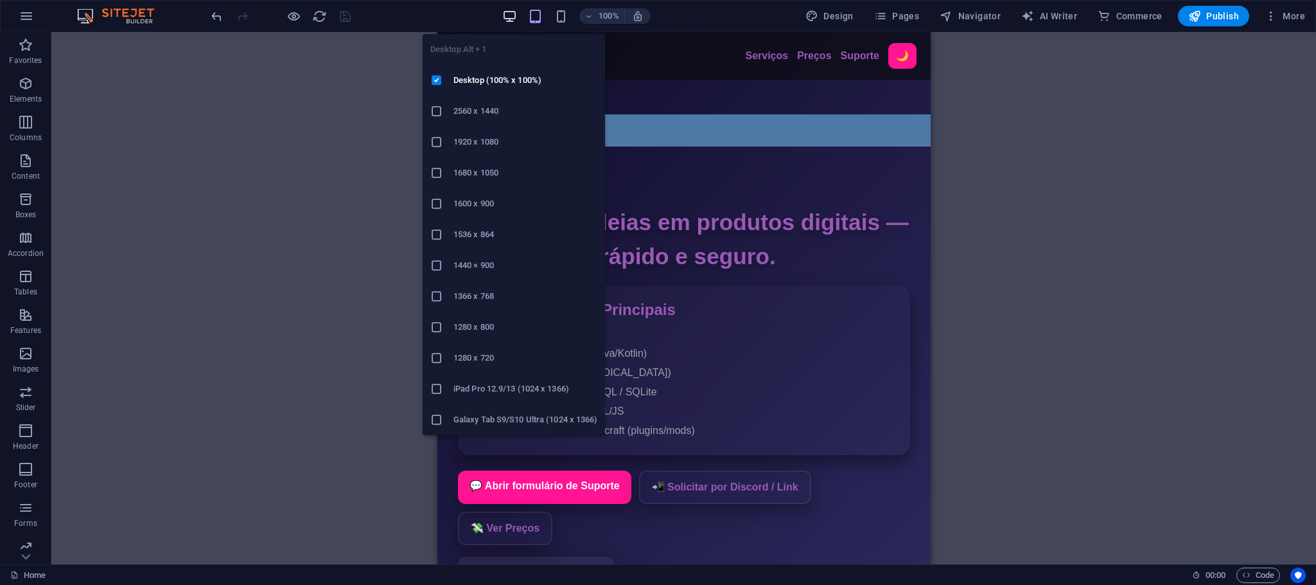
click at [511, 15] on icon "button" at bounding box center [509, 16] width 15 height 15
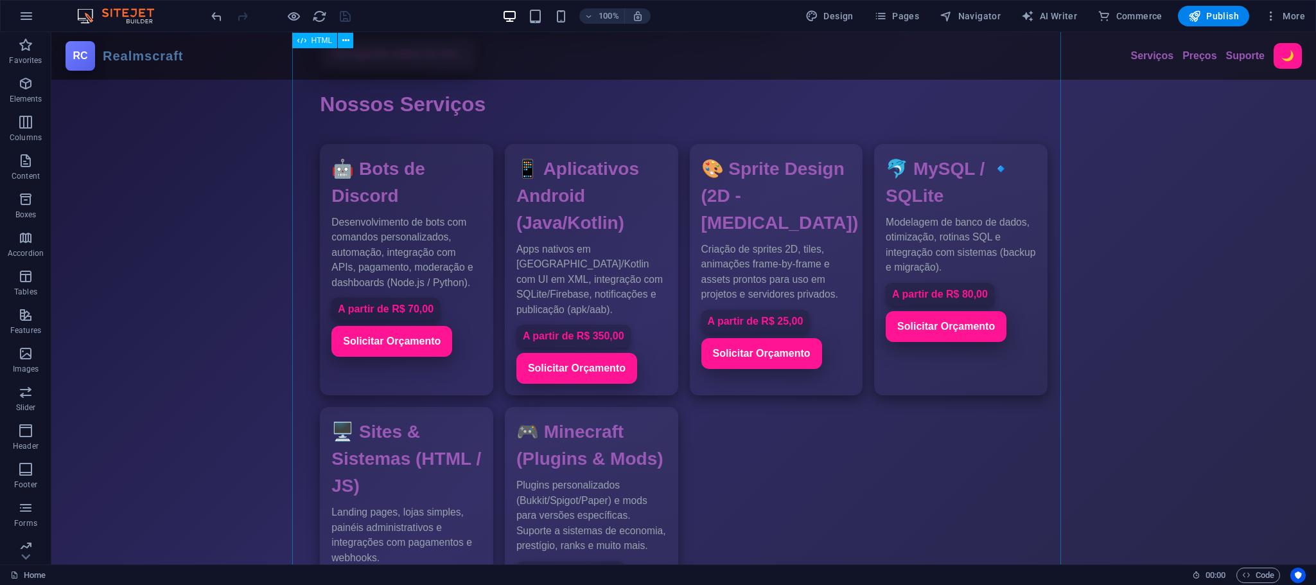
scroll to position [964, 0]
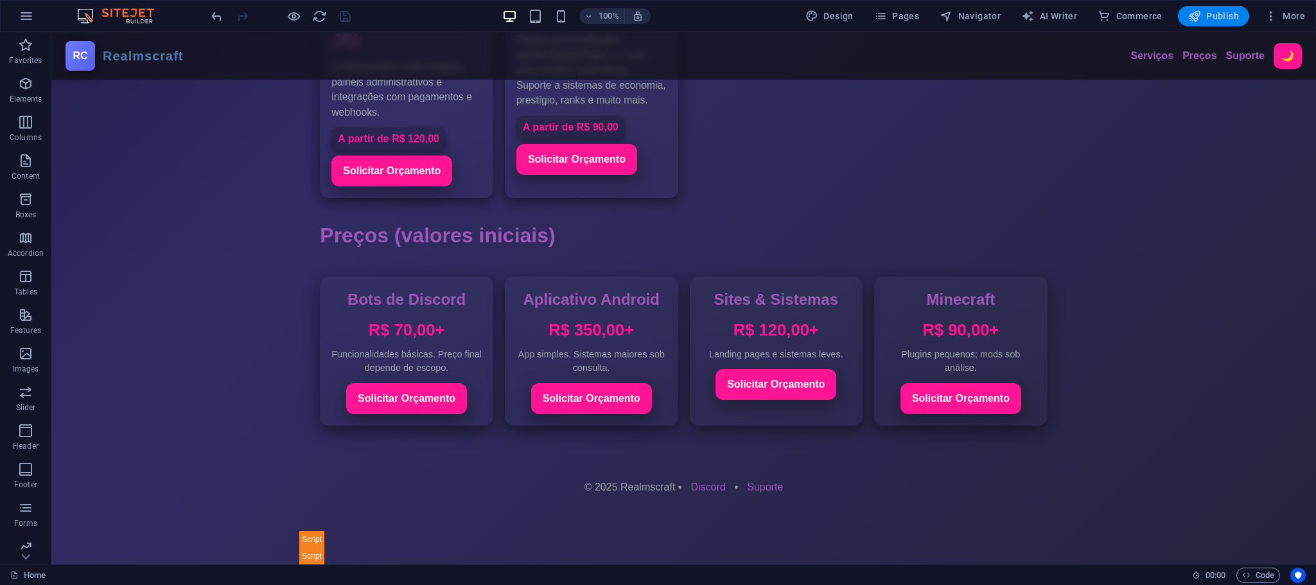
click at [1206, 12] on span "Publish" at bounding box center [1213, 16] width 51 height 13
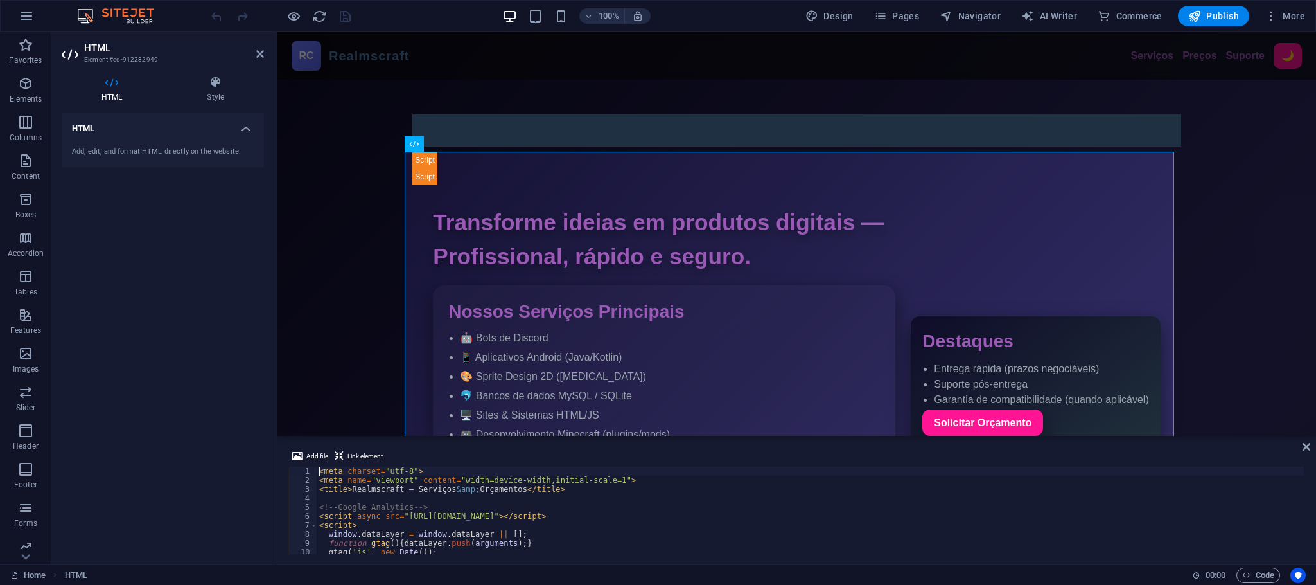
click at [450, 486] on div "< meta charset = "utf-8" > < meta name = "viewport" content = "width=device-wid…" at bounding box center [836, 517] width 1039 height 103
type textarea "<title>Realmscraft — Serviços &amp; Orçamentos</title>"
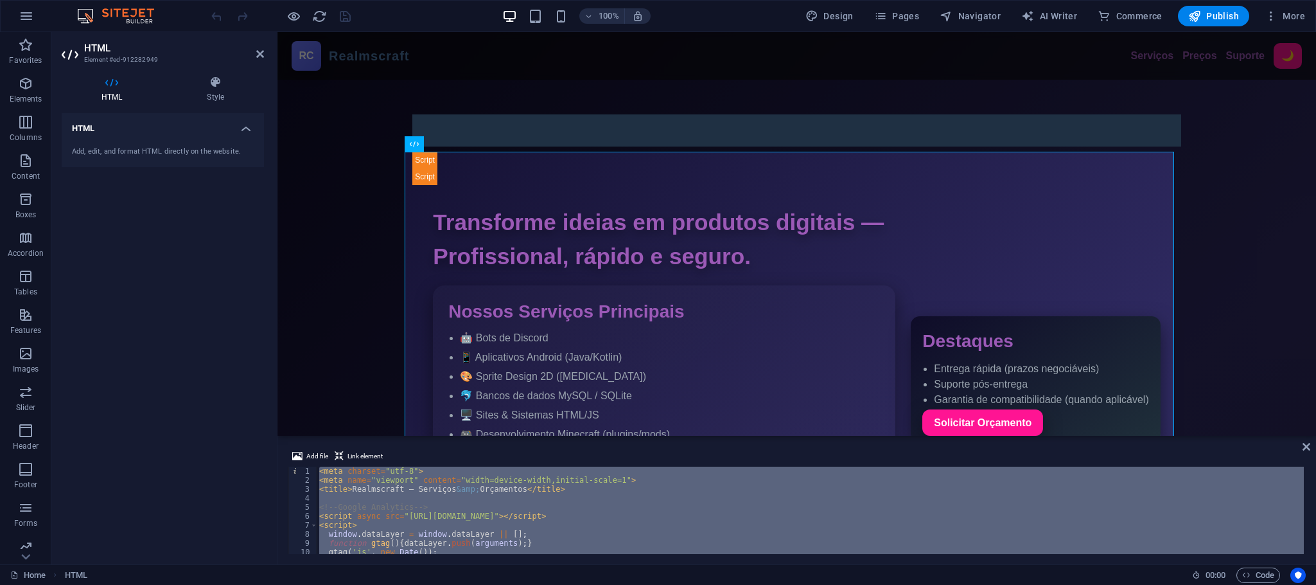
paste textarea
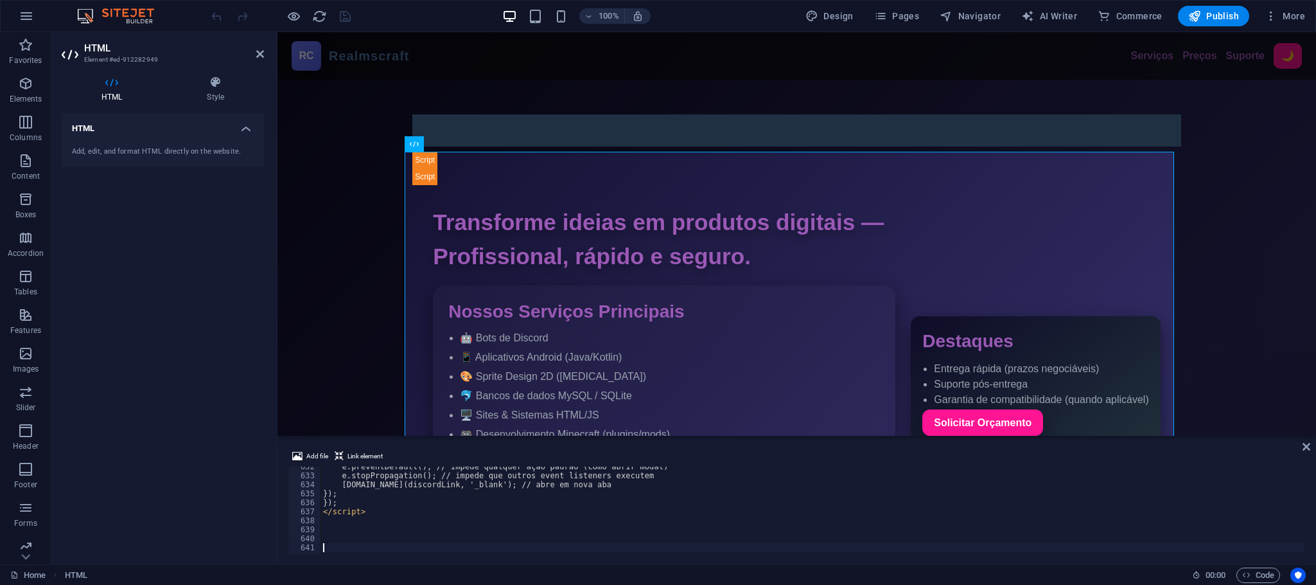
scroll to position [5679, 0]
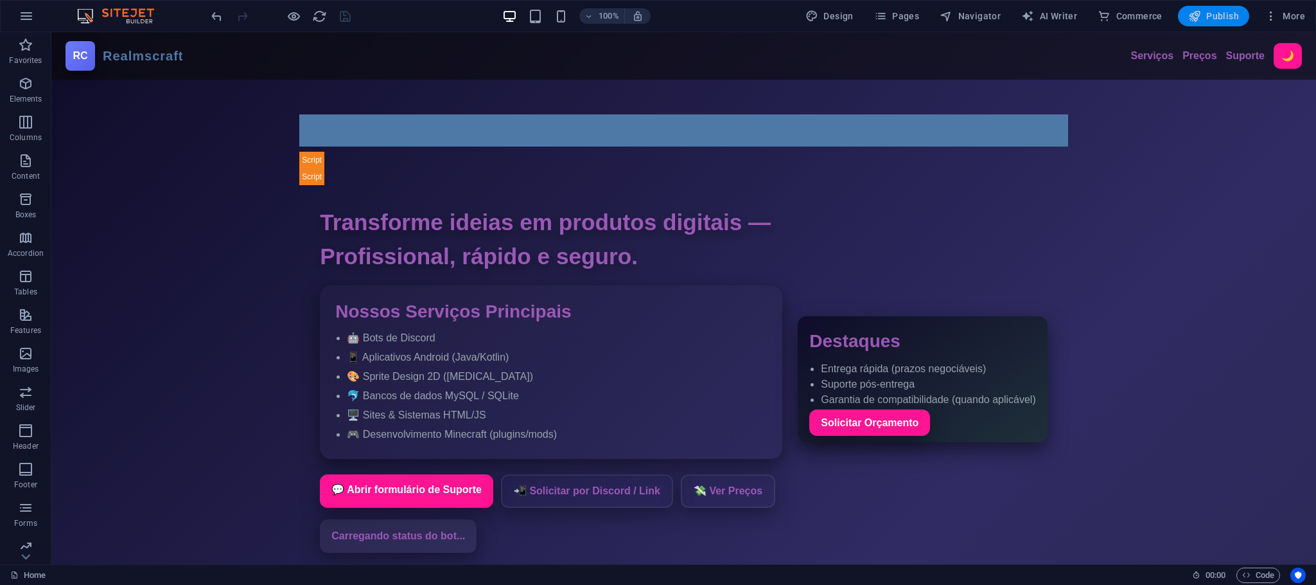
click at [1197, 15] on icon "button" at bounding box center [1194, 16] width 13 height 13
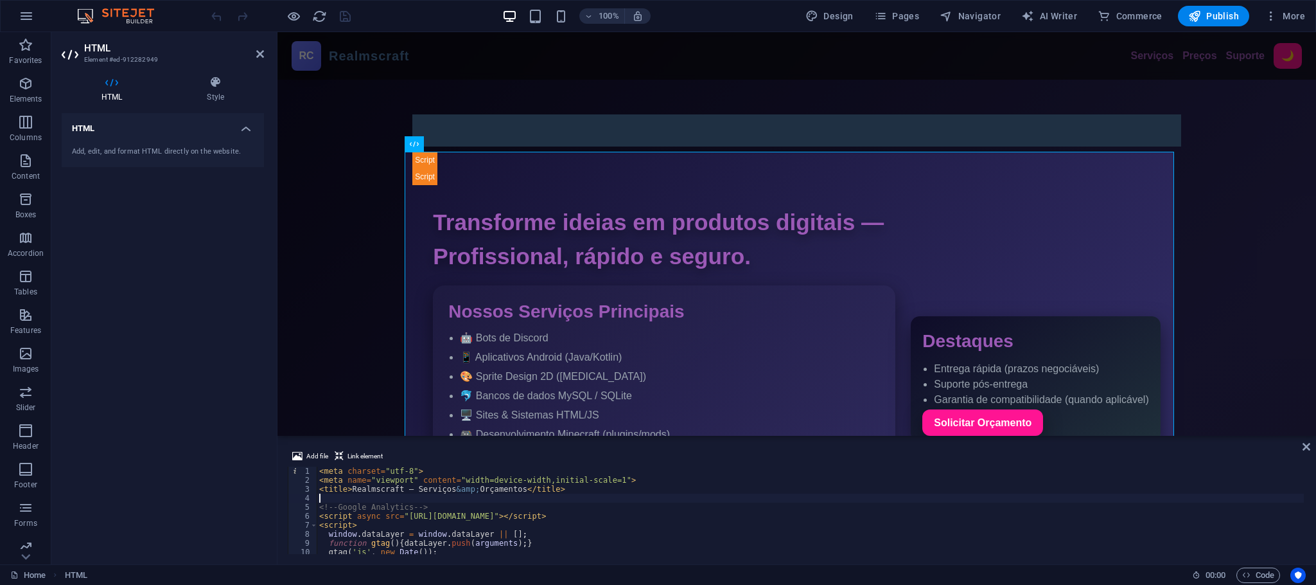
click at [441, 502] on div "< meta charset = "utf-8" > < meta name = "viewport" content = "width=device-wid…" at bounding box center [836, 517] width 1039 height 103
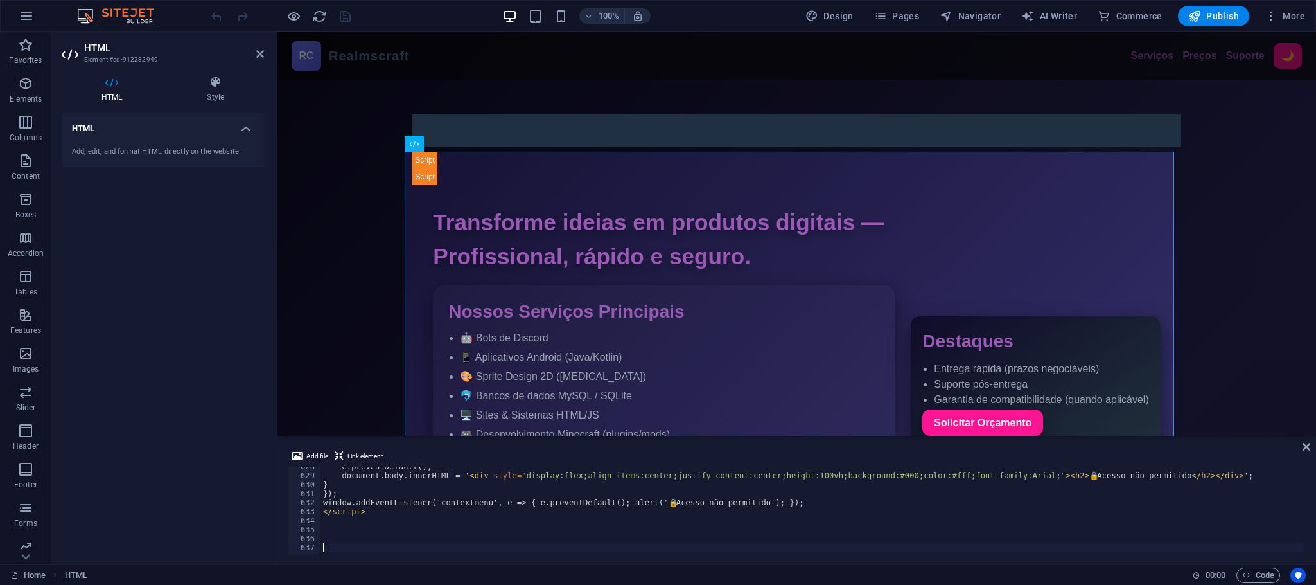
scroll to position [5642, 0]
click at [511, 492] on div "e.preventDefault(); document.body.innerHTML = ' < div style = "display:flex;ali…" at bounding box center [840, 513] width 1039 height 103
type textarea "});"
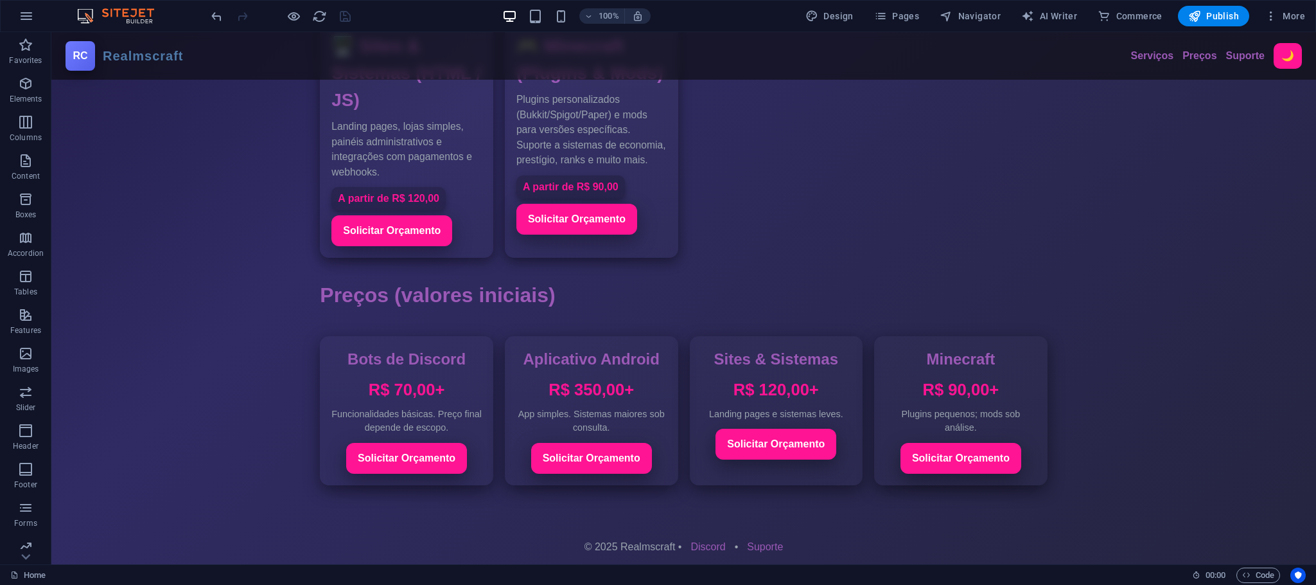
scroll to position [289, 0]
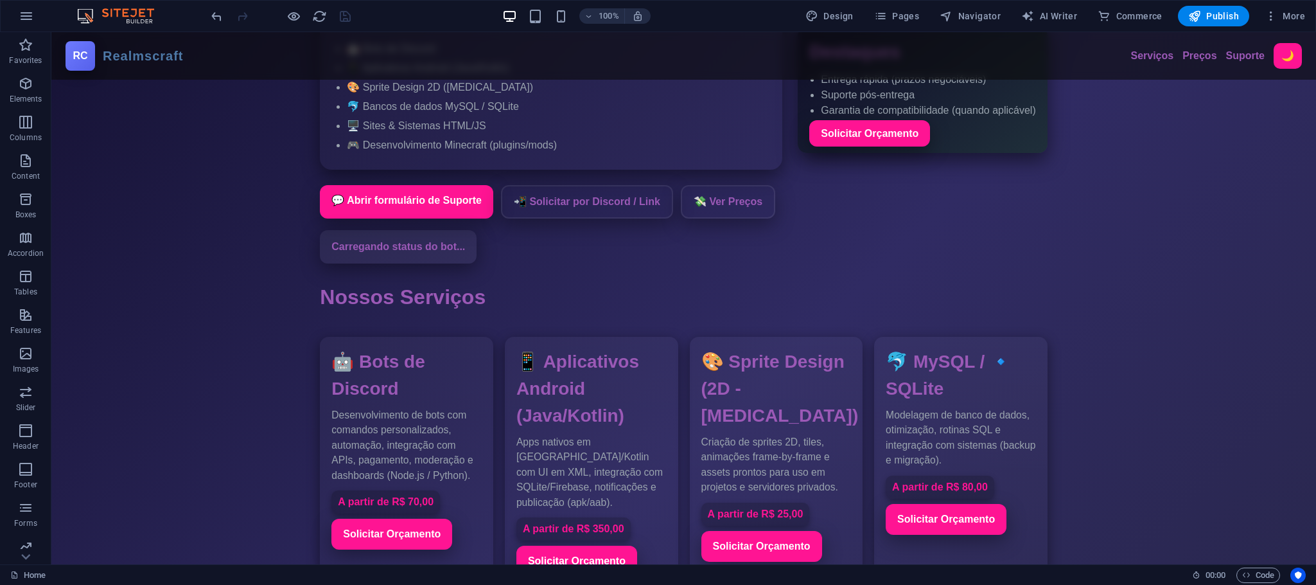
click at [1224, 3] on div "100% Design Pages Navigator AI Writer Commerce Publish More" at bounding box center [658, 16] width 1315 height 31
click at [1202, 8] on button "Publish" at bounding box center [1213, 16] width 71 height 21
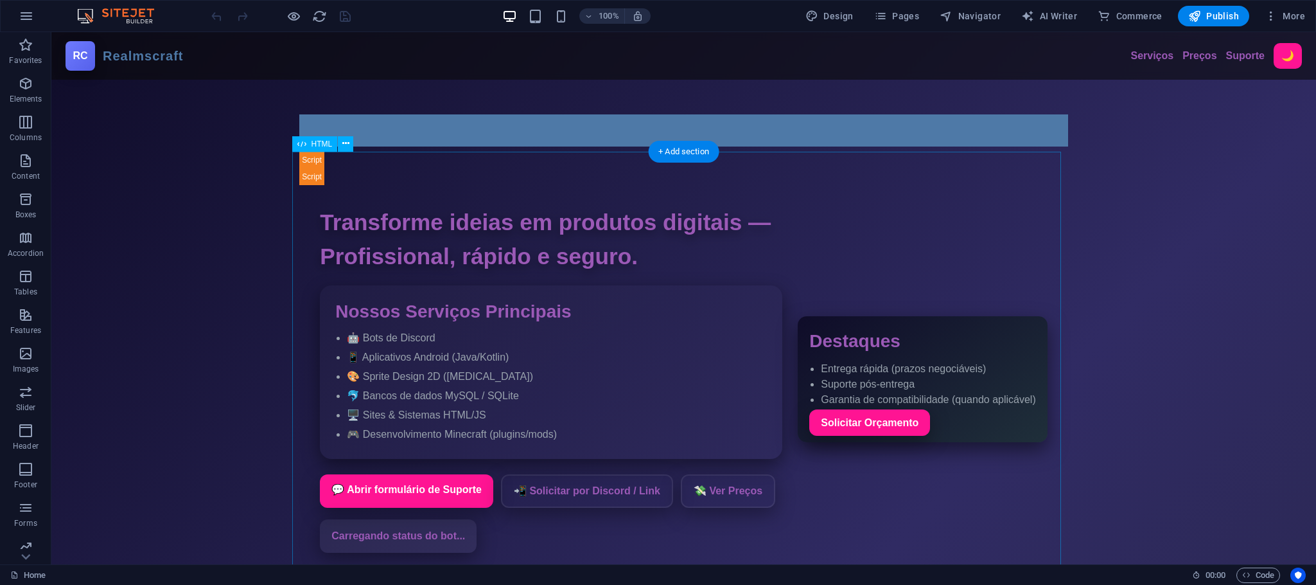
drag, startPoint x: 434, startPoint y: 496, endPoint x: 467, endPoint y: 425, distance: 78.5
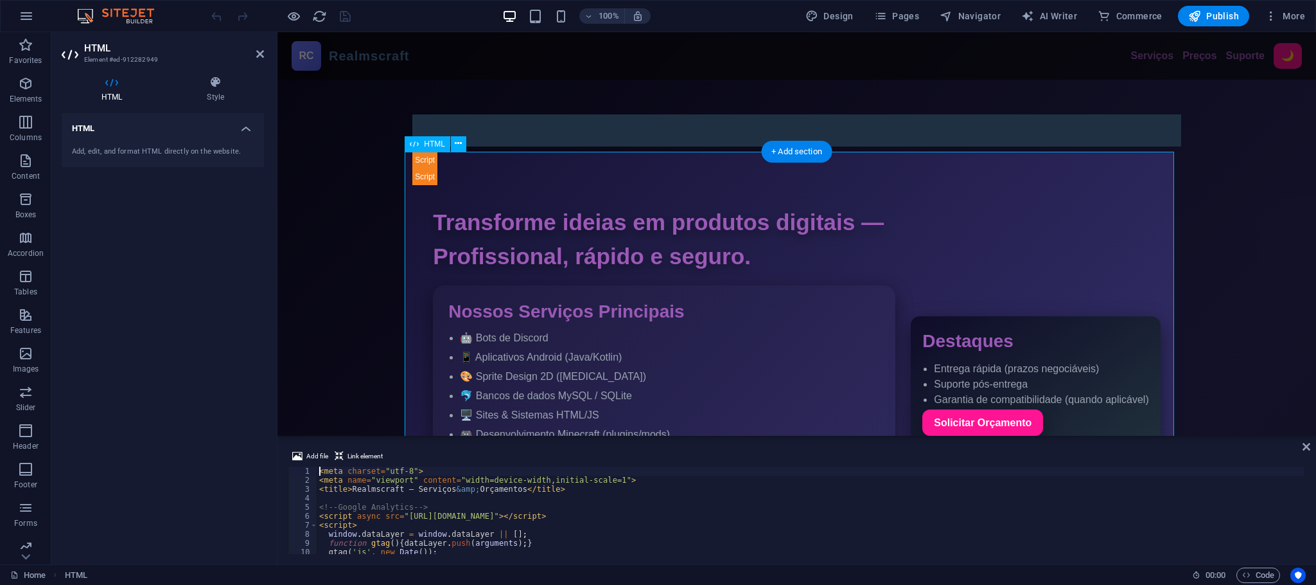
click at [484, 389] on div "Add file Link element" at bounding box center [797, 457] width 1018 height 19
click at [482, 389] on div "< meta charset = "utf-8" > < meta name = "viewport" content = "width=device-wid…" at bounding box center [836, 517] width 1039 height 103
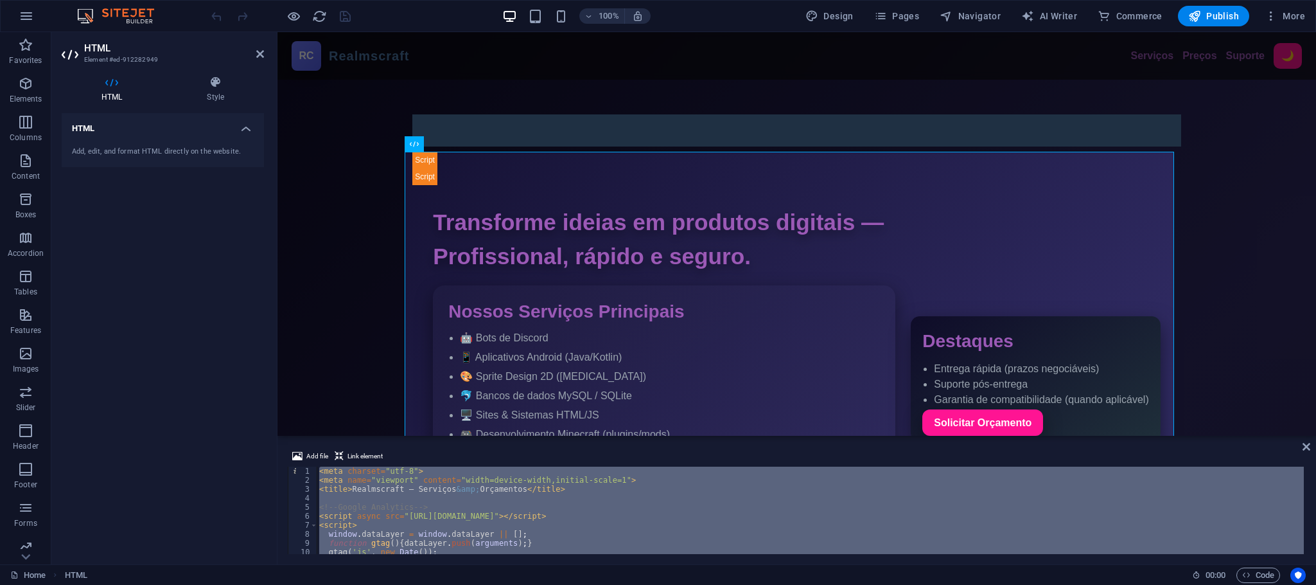
paste textarea
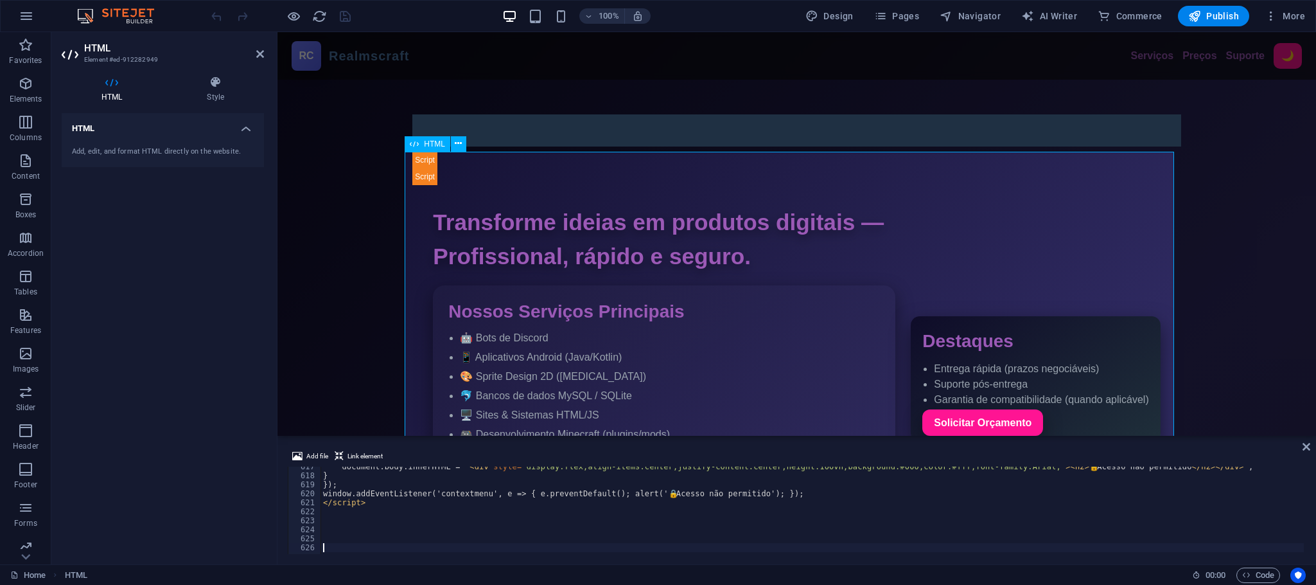
scroll to position [5544, 0]
click at [554, 389] on div "document.body.innerHTML = ' < div style = "display:flex;align-items:center;just…" at bounding box center [840, 513] width 1039 height 103
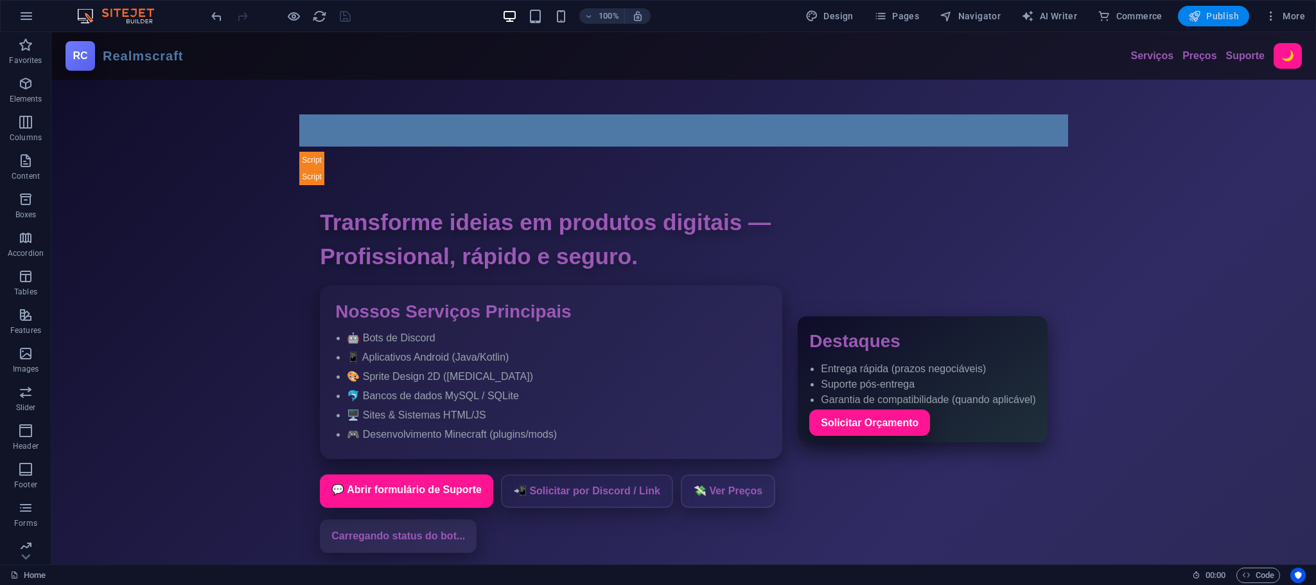
click at [877, 21] on span "Publish" at bounding box center [1213, 16] width 51 height 13
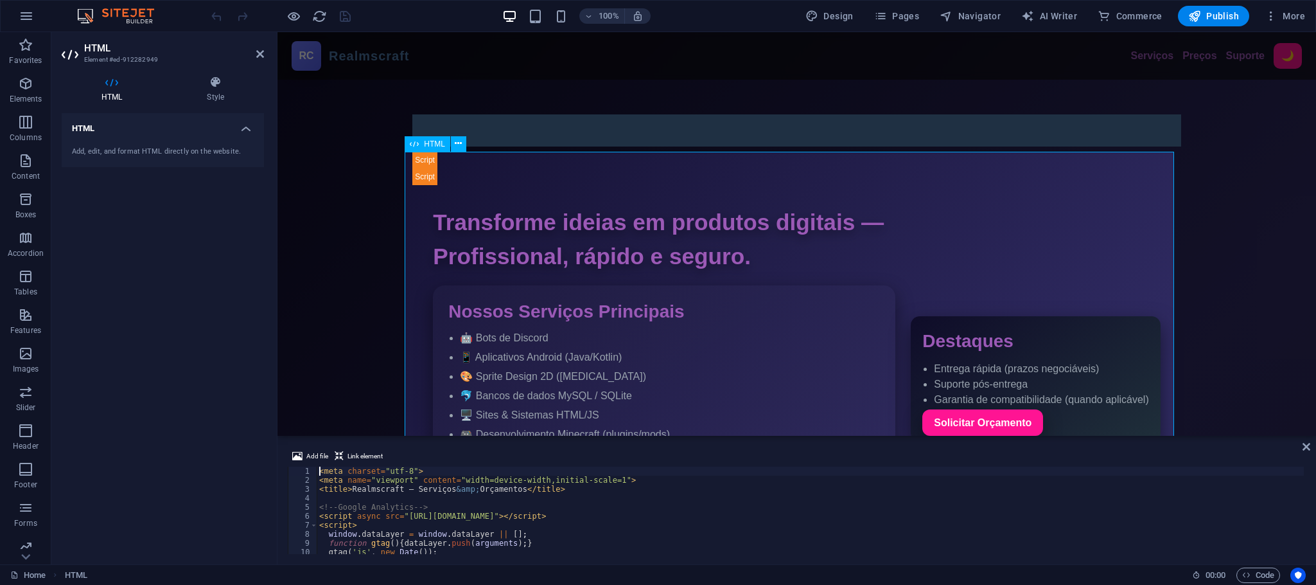
click at [551, 509] on div "< meta charset = "utf-8" > < meta name = "viewport" content = "width=device-wid…" at bounding box center [836, 517] width 1039 height 103
type textarea "<!-- Google Analytics -->"
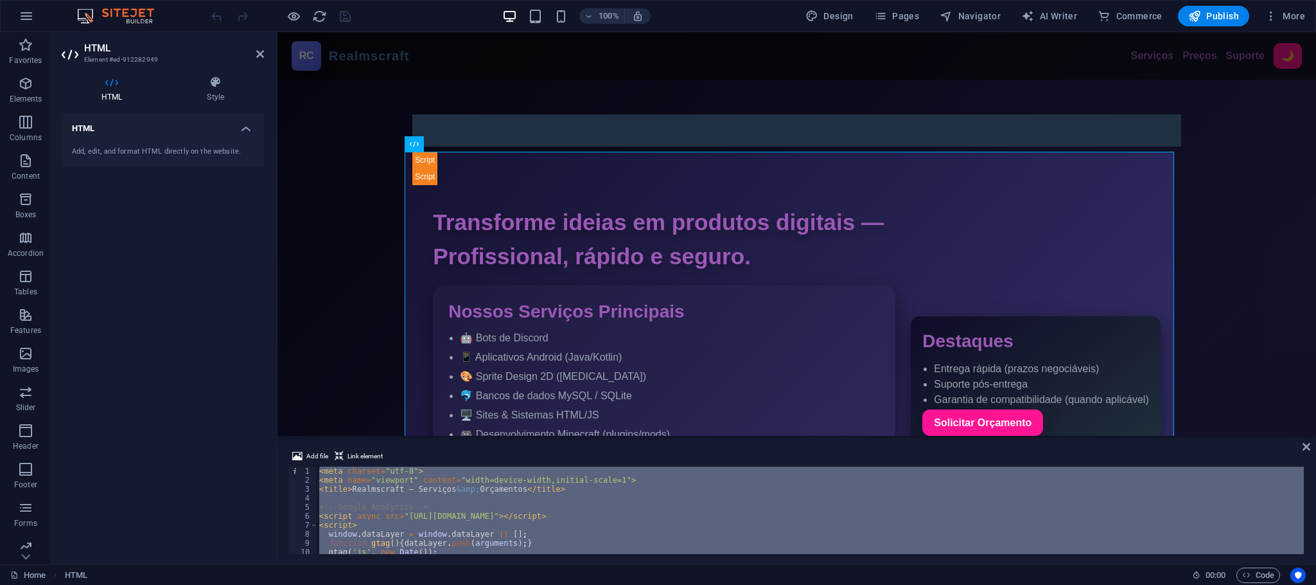
paste textarea
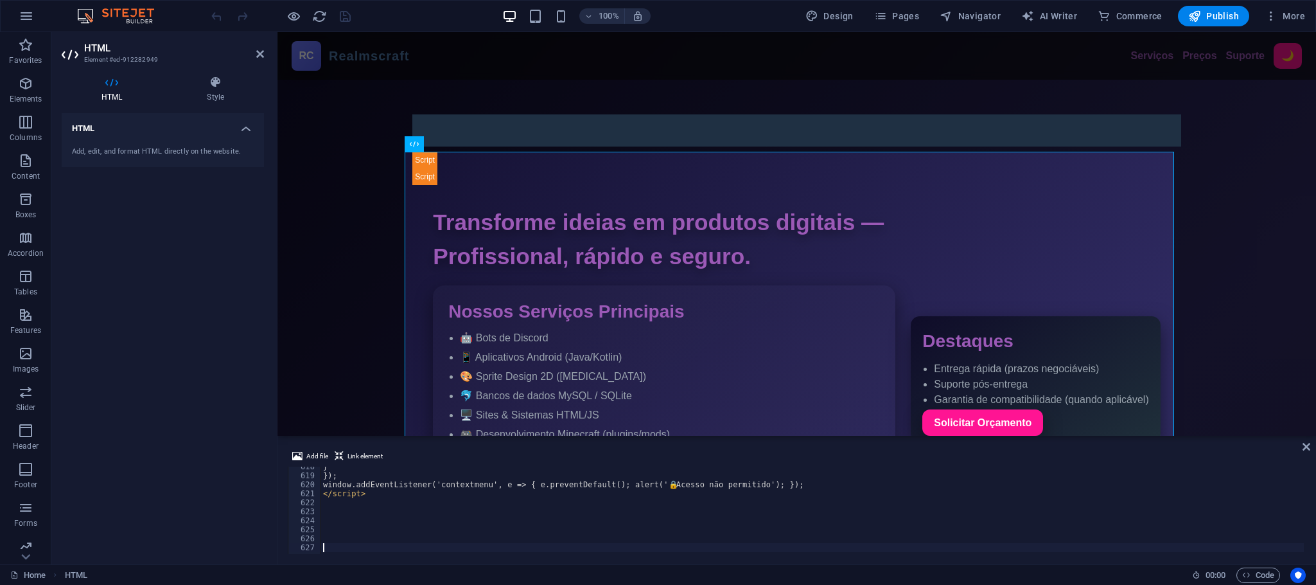
scroll to position [5552, 0]
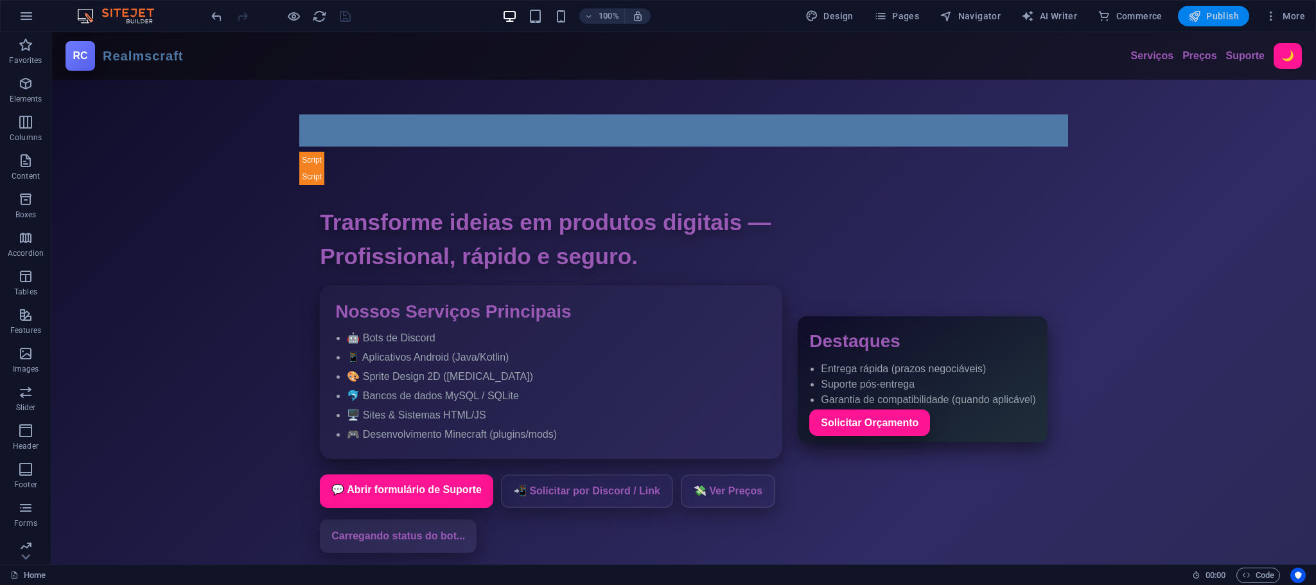
click at [1222, 16] on span "Publish" at bounding box center [1213, 16] width 51 height 13
